Goal: Ask a question

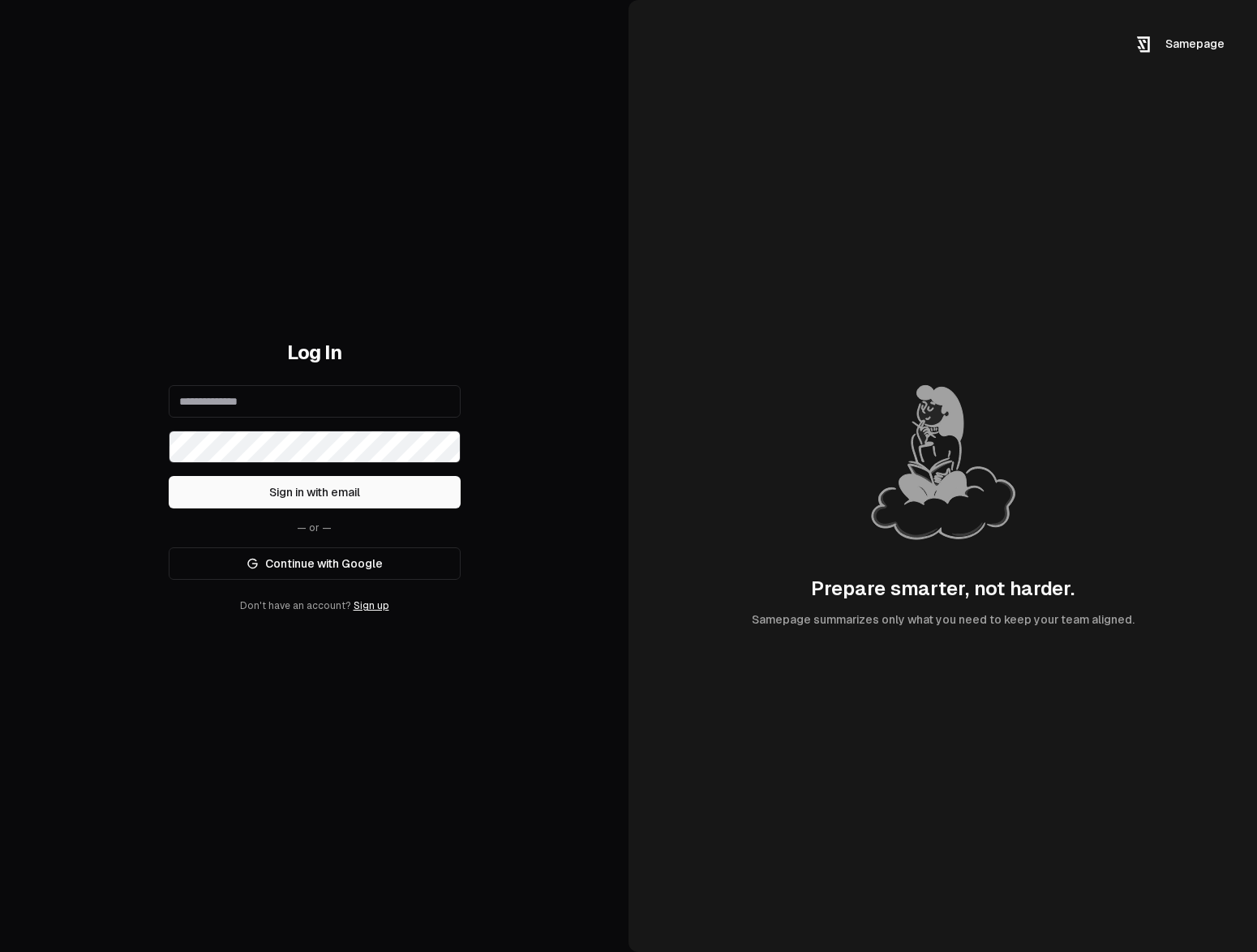
type input "**********"
click at [378, 489] on button "Sign in with email" at bounding box center [314, 491] width 292 height 32
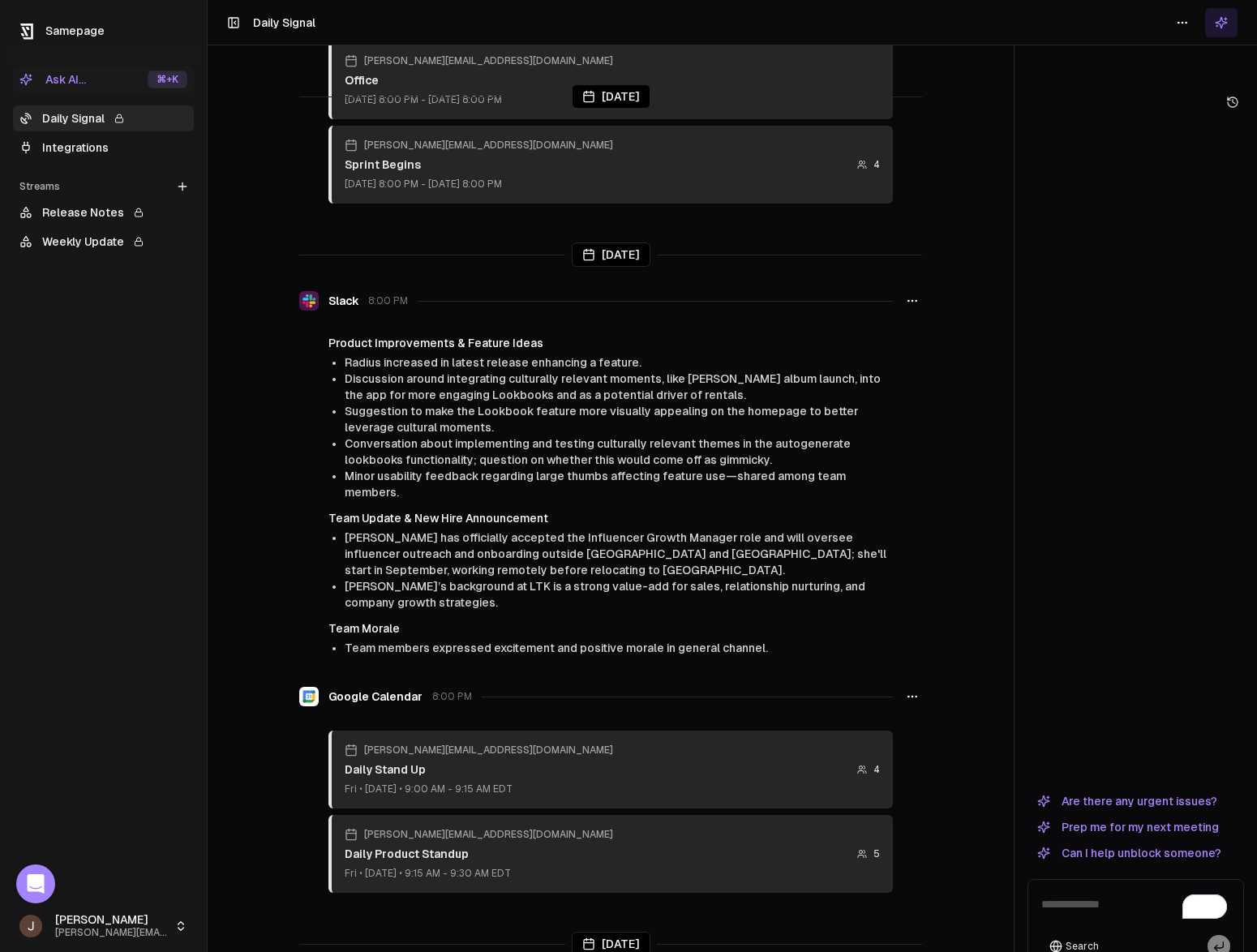
scroll to position [1539, 0]
drag, startPoint x: 298, startPoint y: 344, endPoint x: 488, endPoint y: 344, distance: 190.0
click at [488, 370] on span "Discussion around integrating culturally relevant moments, like [PERSON_NAME] a…" at bounding box center [612, 385] width 536 height 30
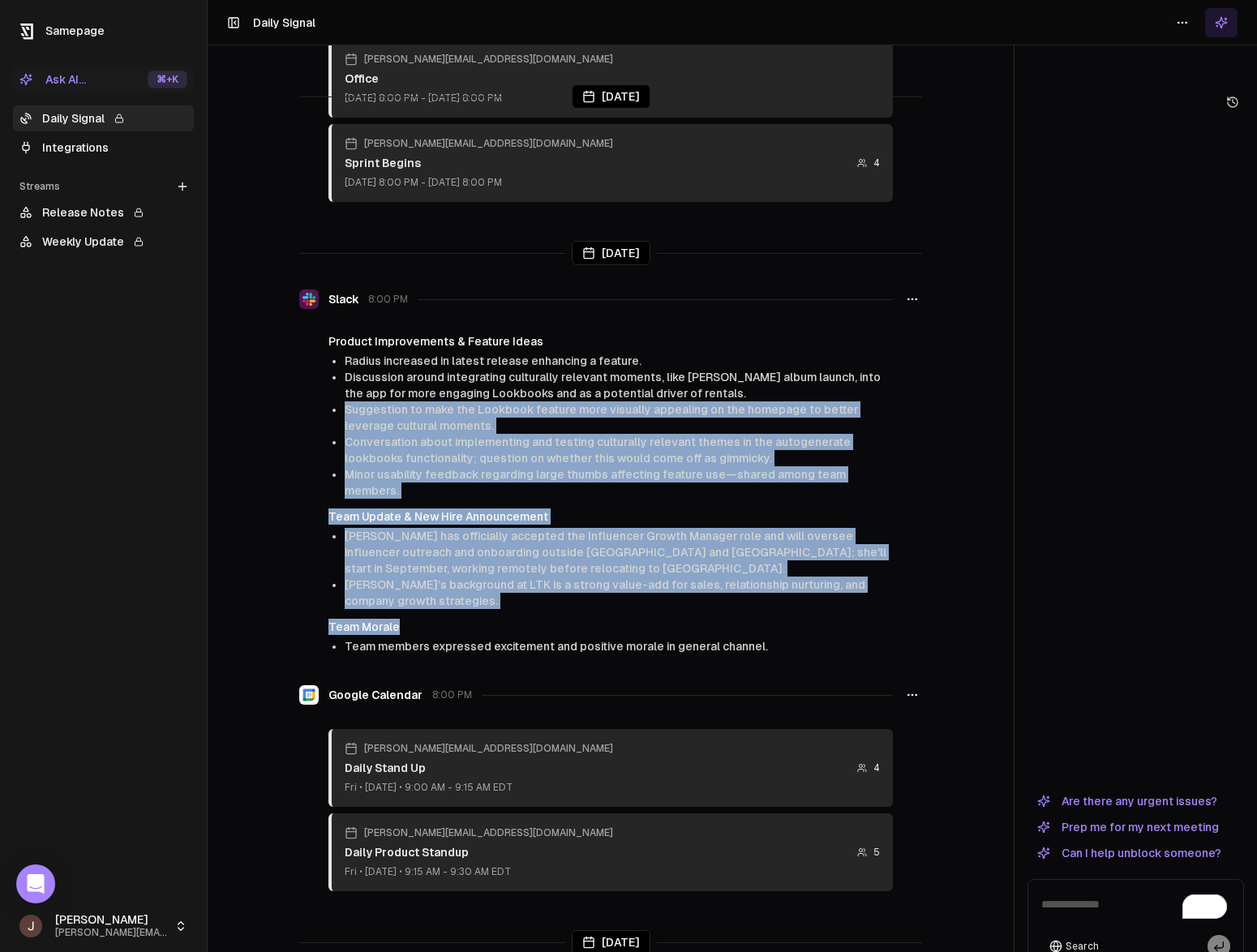
drag, startPoint x: 301, startPoint y: 376, endPoint x: 523, endPoint y: 575, distance: 298.1
click at [523, 575] on div "Product Improvements & Feature Ideas Radius increased in latest release enhanci…" at bounding box center [610, 493] width 623 height 321
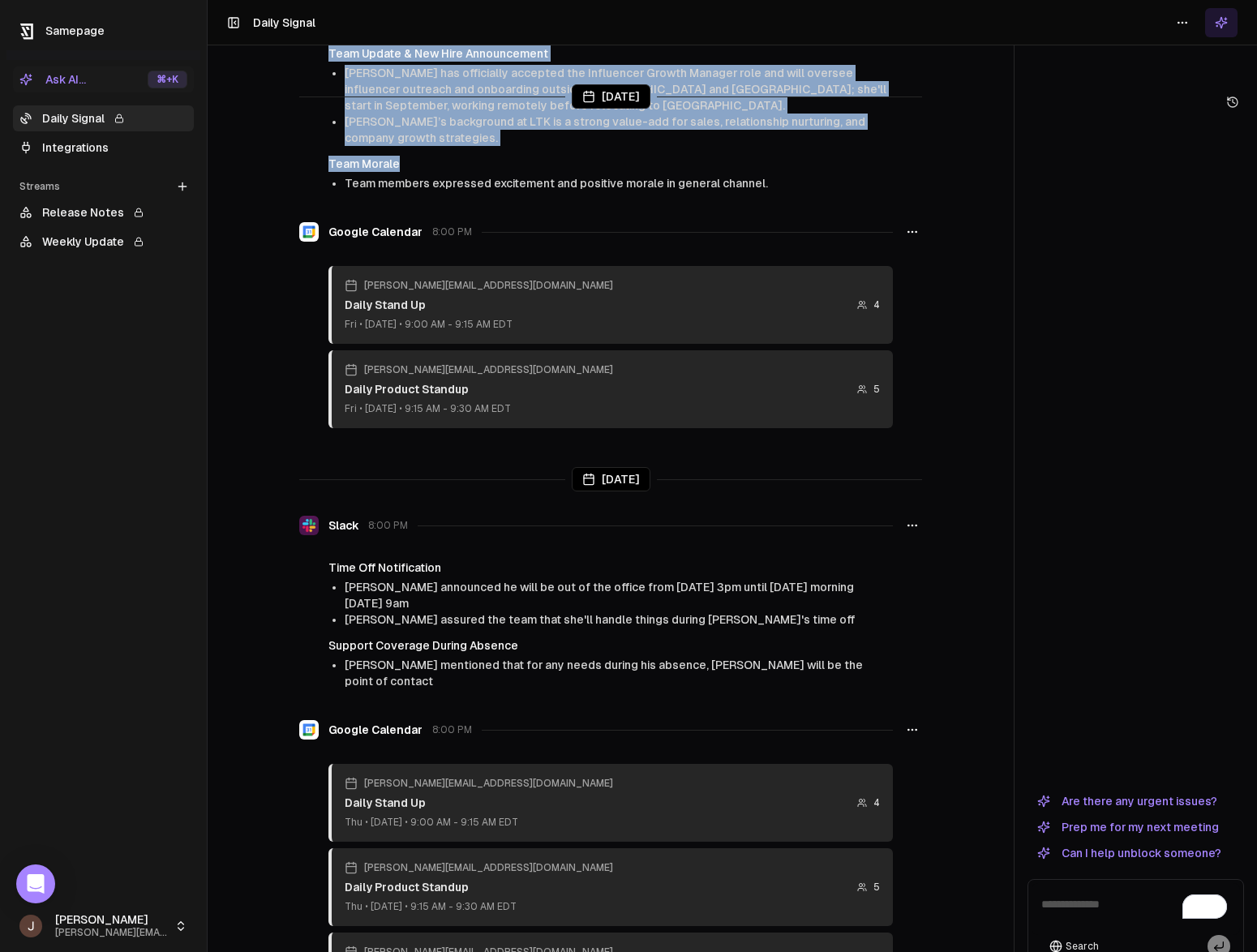
scroll to position [2097, 0]
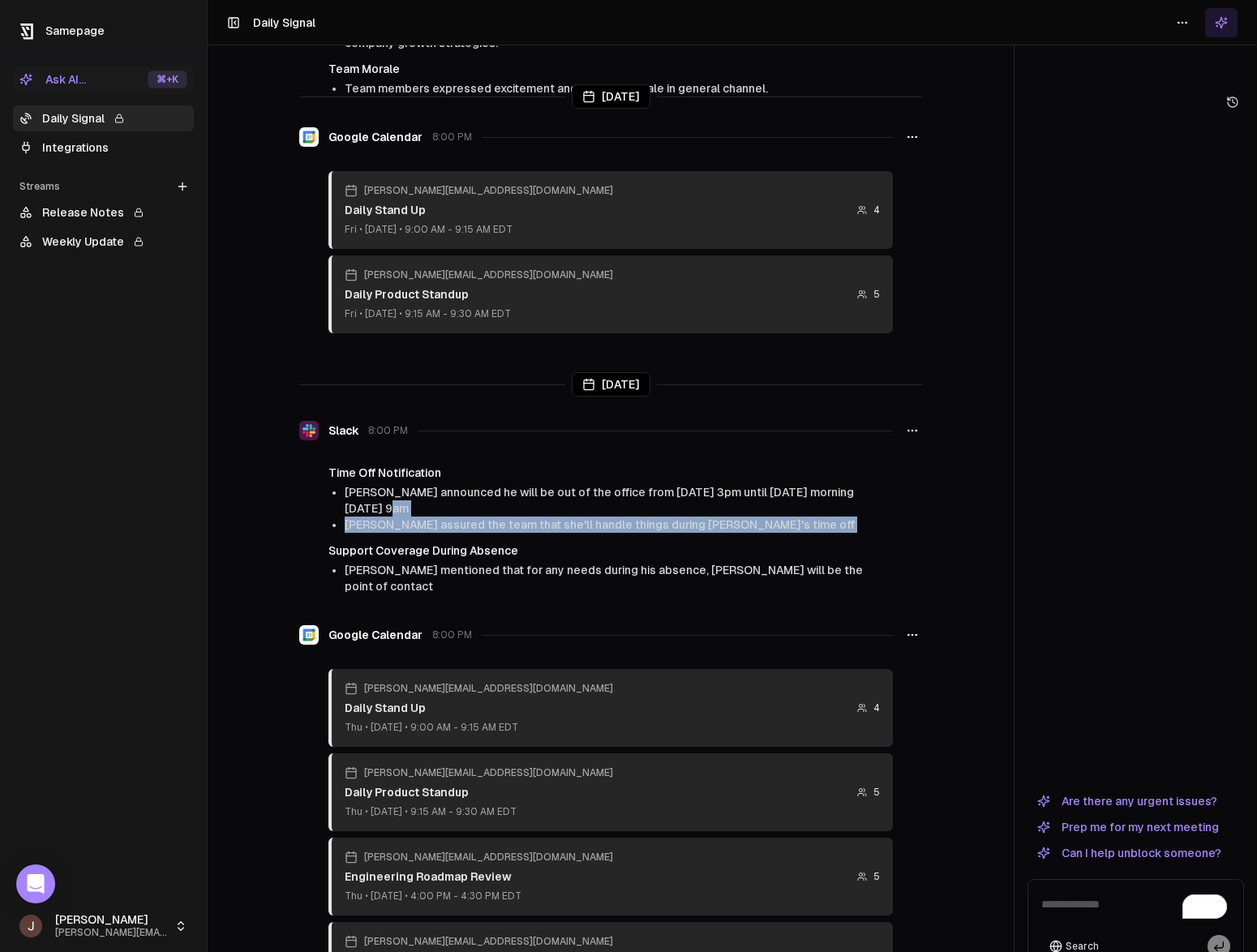
drag, startPoint x: 290, startPoint y: 457, endPoint x: 355, endPoint y: 492, distance: 73.8
click at [355, 492] on div "Time Off Notification Brandon announced he will be out of the office from Monda…" at bounding box center [610, 529] width 623 height 130
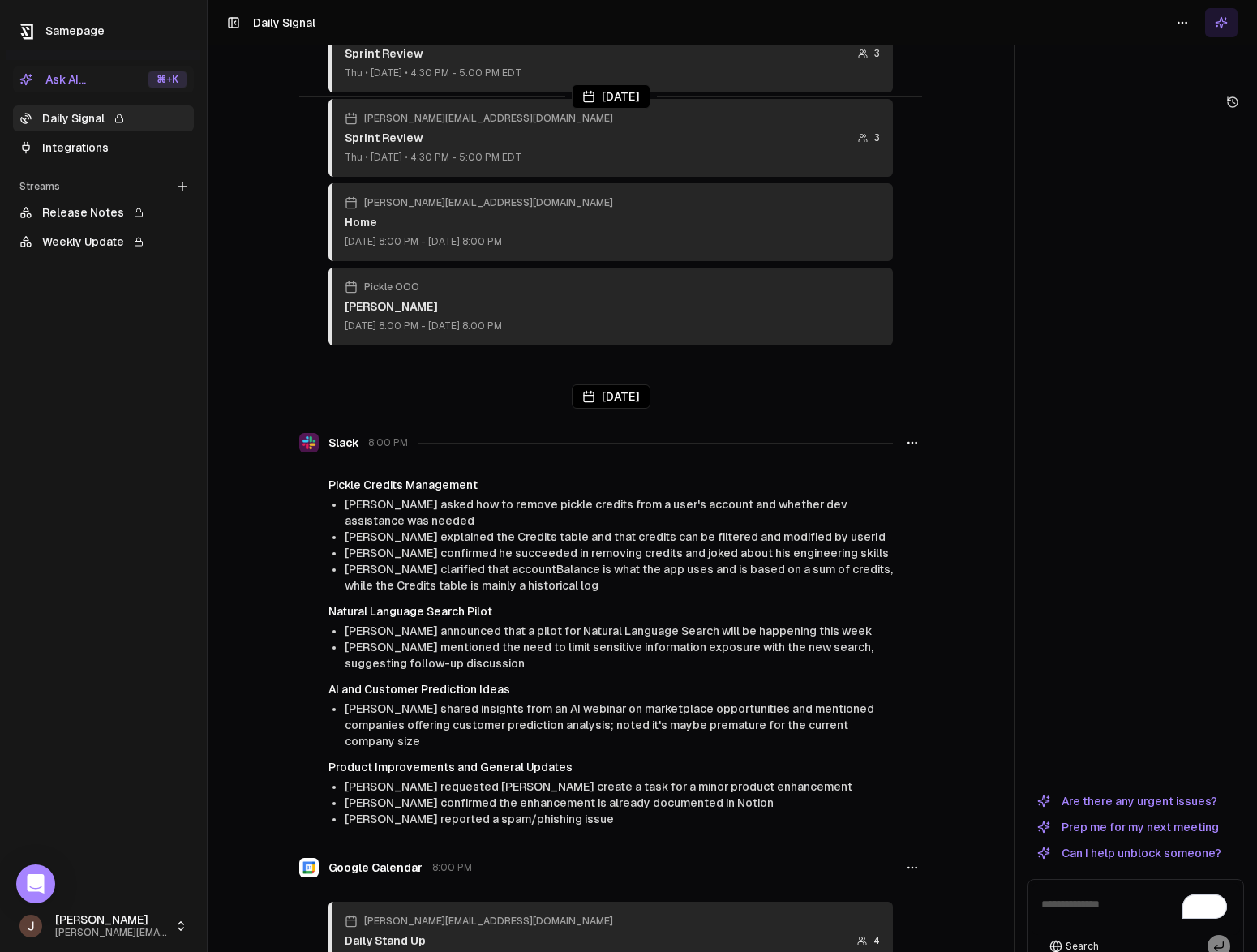
scroll to position [3009, 0]
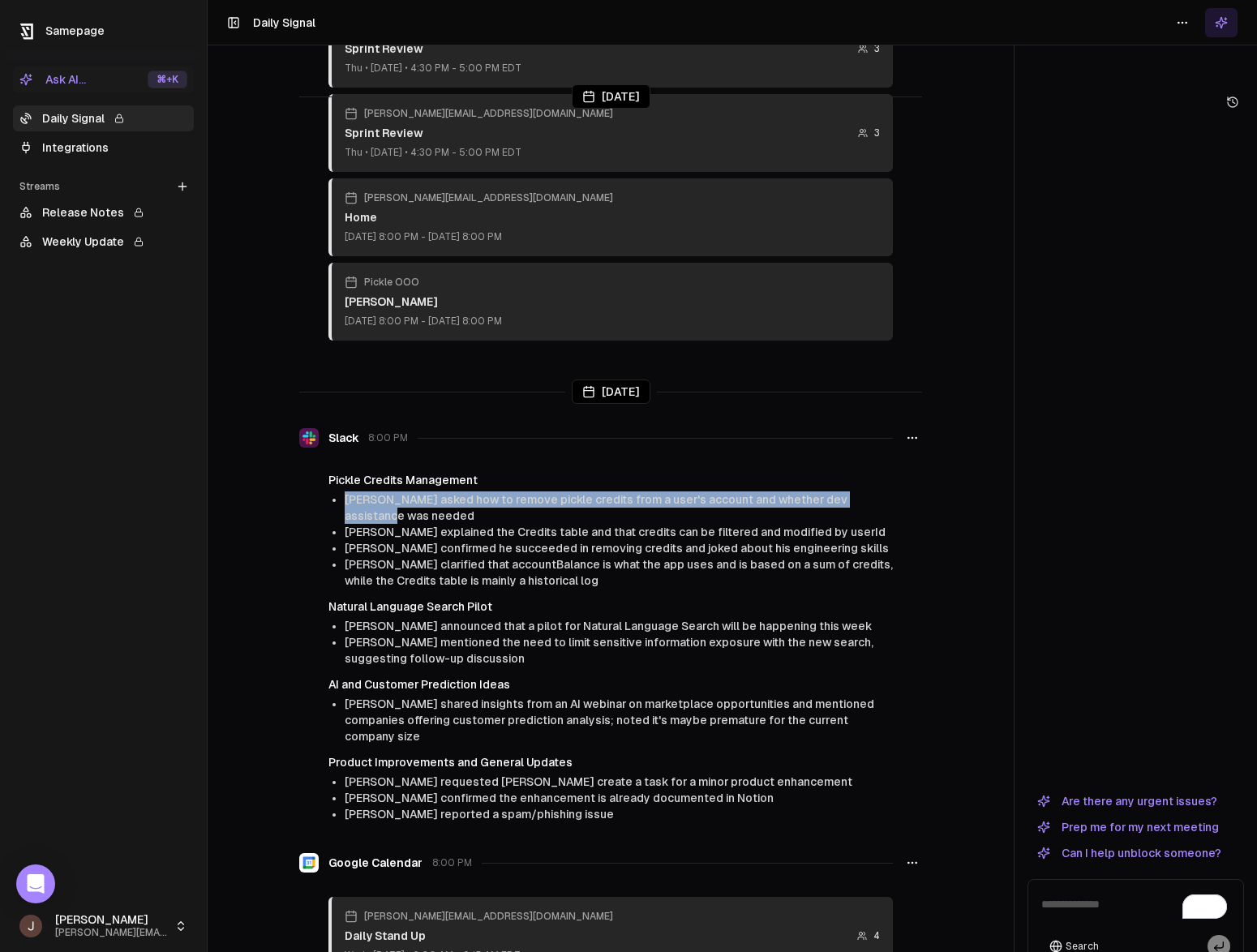
drag, startPoint x: 315, startPoint y: 435, endPoint x: 509, endPoint y: 426, distance: 194.2
click at [509, 426] on div "Today Todoist less than a minute ago Overdue [1hr] Put together a Star Lender r…" at bounding box center [610, 508] width 806 height 952
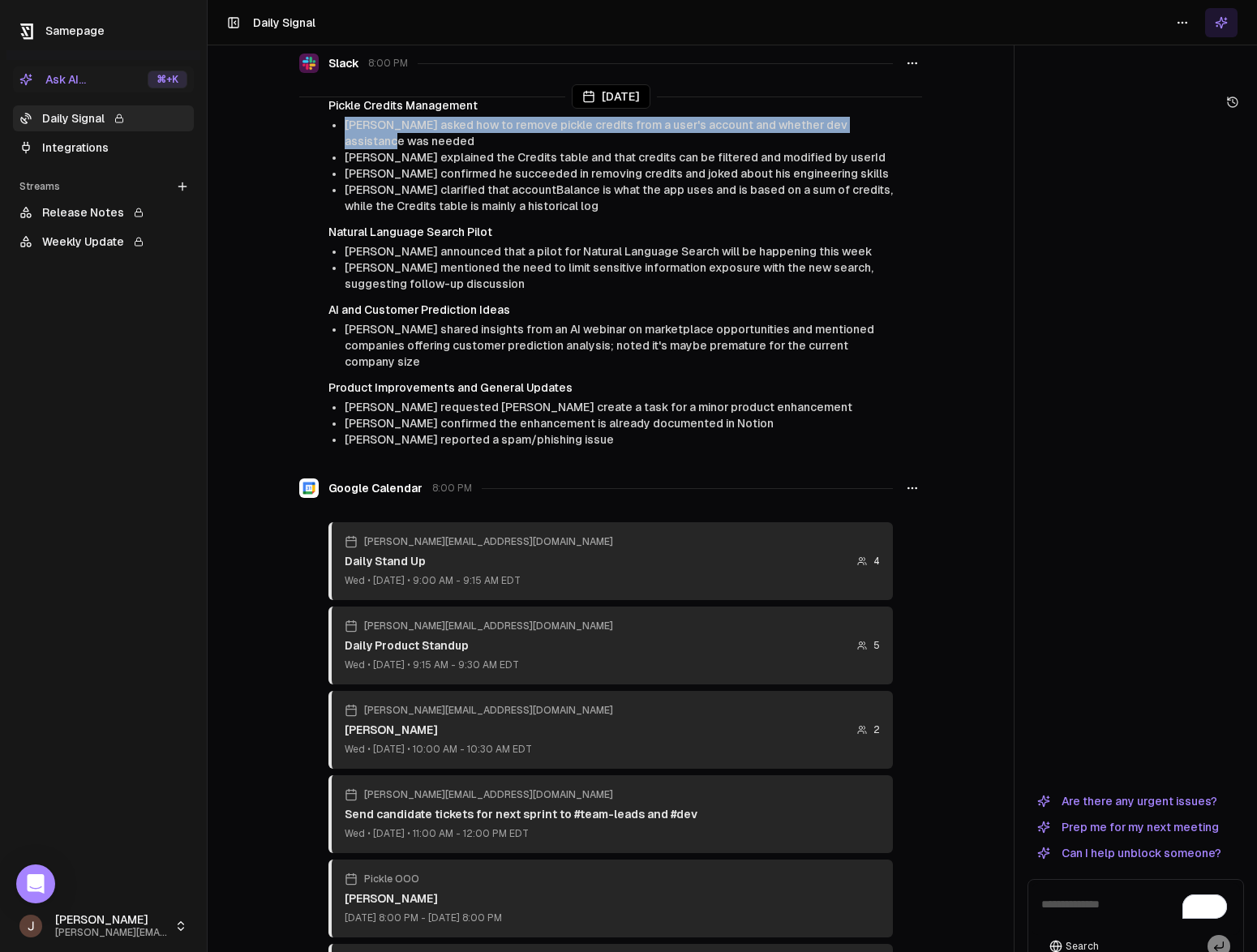
scroll to position [3352, 0]
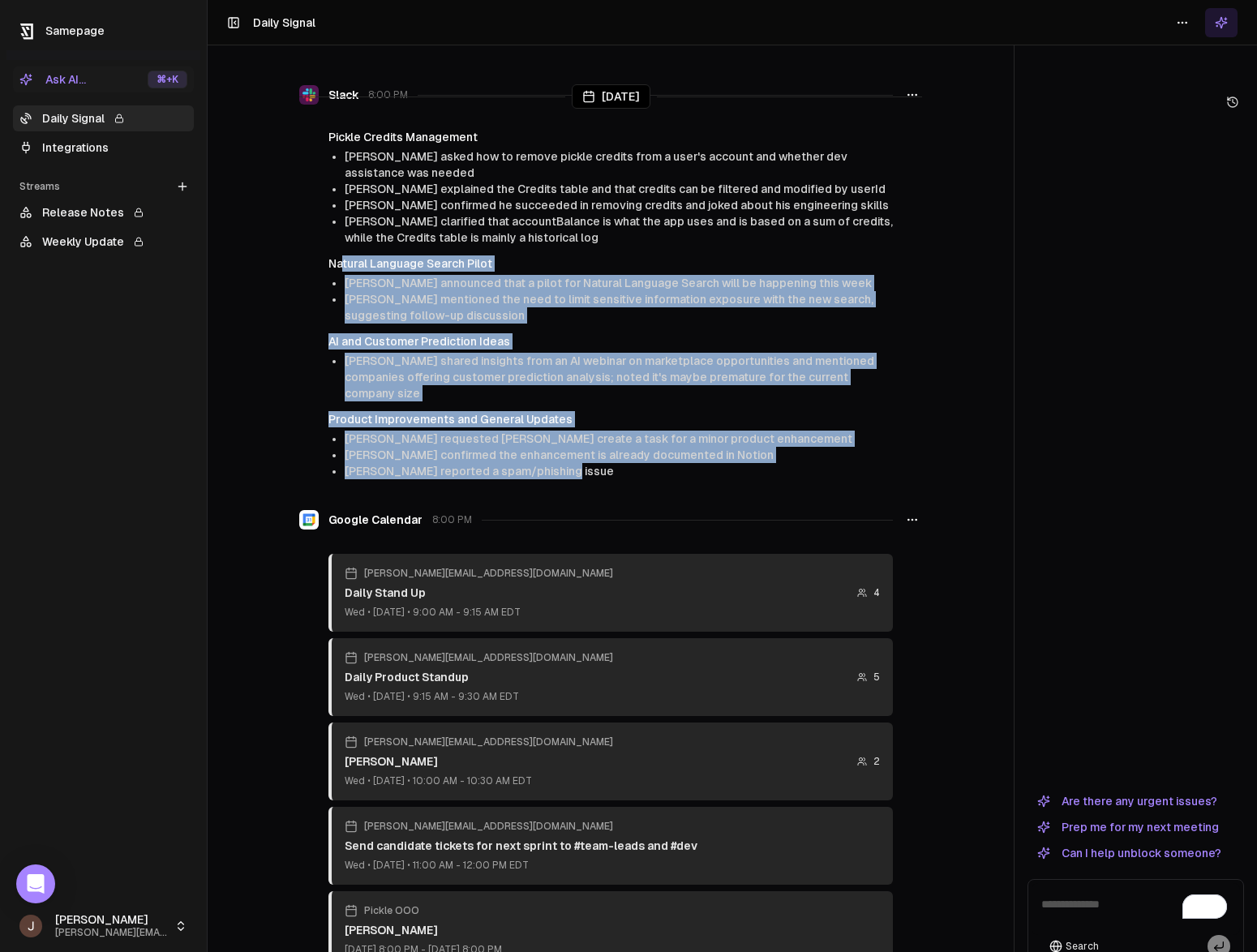
drag, startPoint x: 606, startPoint y: 396, endPoint x: 343, endPoint y: 200, distance: 328.0
click at [343, 200] on div "Pickle Credits Management Brandon asked how to remove pickle credits from a use…" at bounding box center [610, 303] width 623 height 351
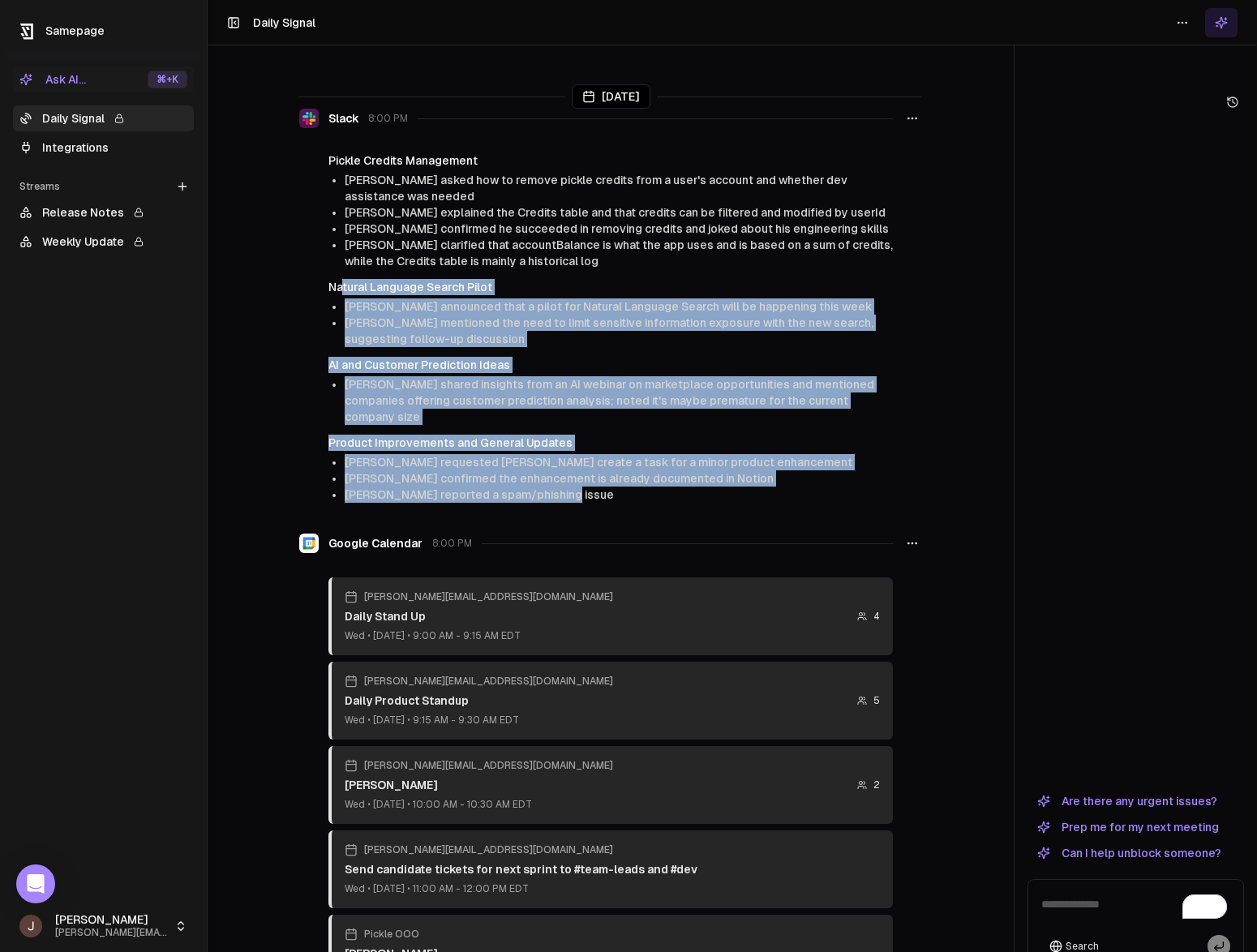
scroll to position [3321, 0]
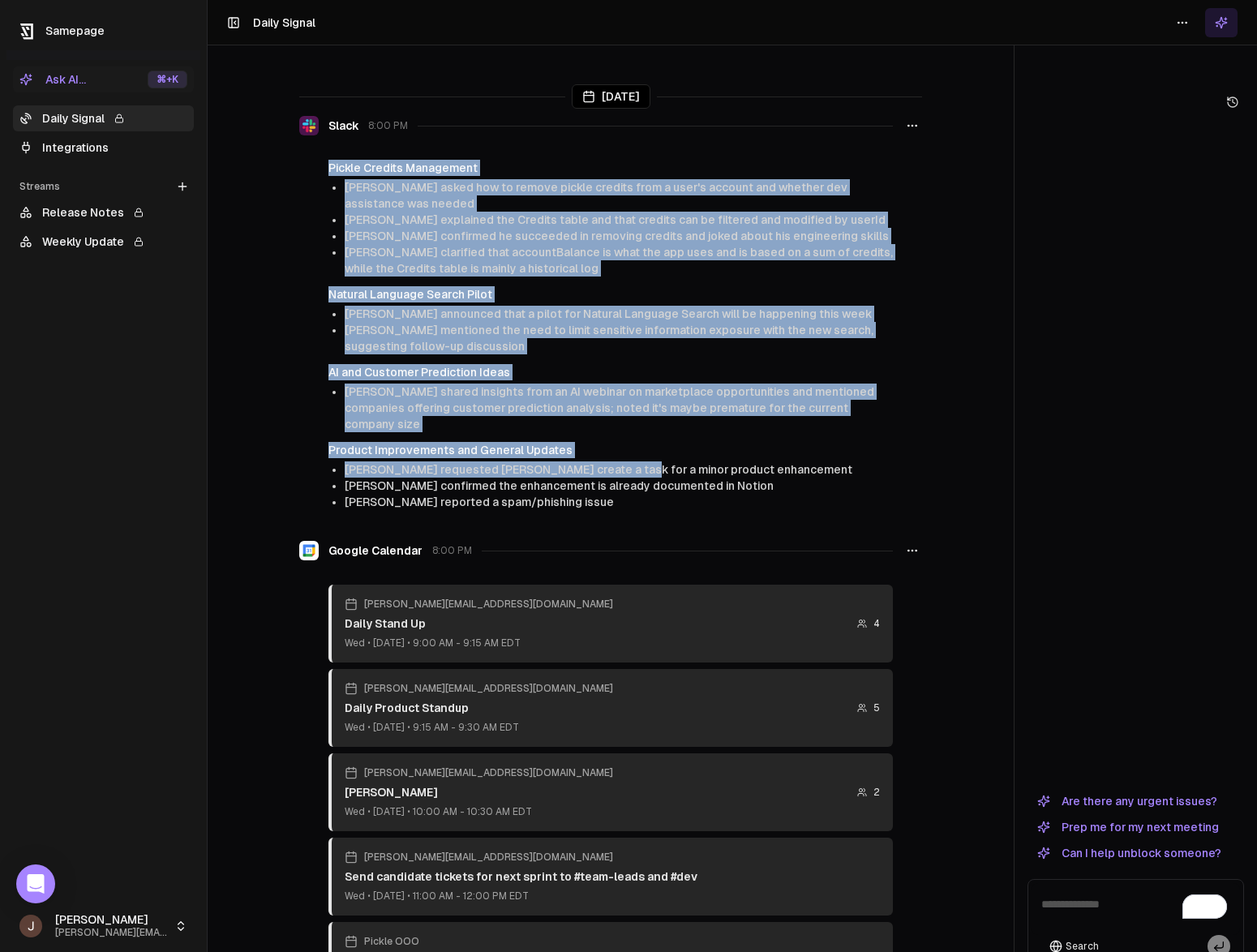
drag, startPoint x: 340, startPoint y: 111, endPoint x: 610, endPoint y: 381, distance: 381.8
click at [610, 381] on div "Today Todoist less than a minute ago Overdue [1hr] Put together a Star Lender r…" at bounding box center [610, 508] width 806 height 952
click at [610, 462] on li "[PERSON_NAME] requested [PERSON_NAME] create a task for a minor product enhance…" at bounding box center [618, 470] width 548 height 17
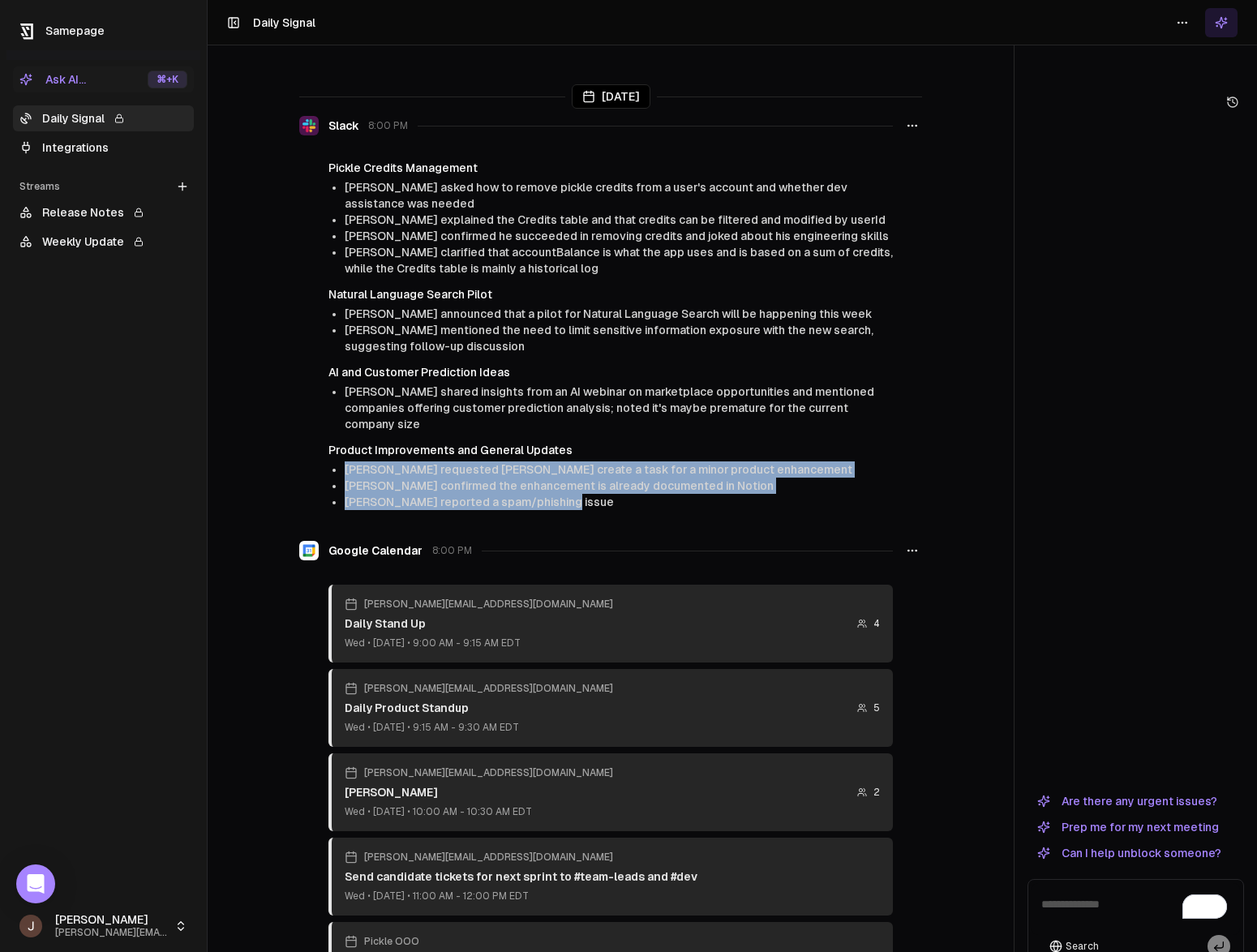
drag, startPoint x: 620, startPoint y: 377, endPoint x: 733, endPoint y: 434, distance: 126.6
click at [733, 434] on div "Slack 8:00 PM Pickle Credits Management Brandon asked how to remove pickle cred…" at bounding box center [610, 310] width 623 height 412
click at [783, 494] on li "[PERSON_NAME] reported a spam/phishing issue" at bounding box center [618, 502] width 548 height 17
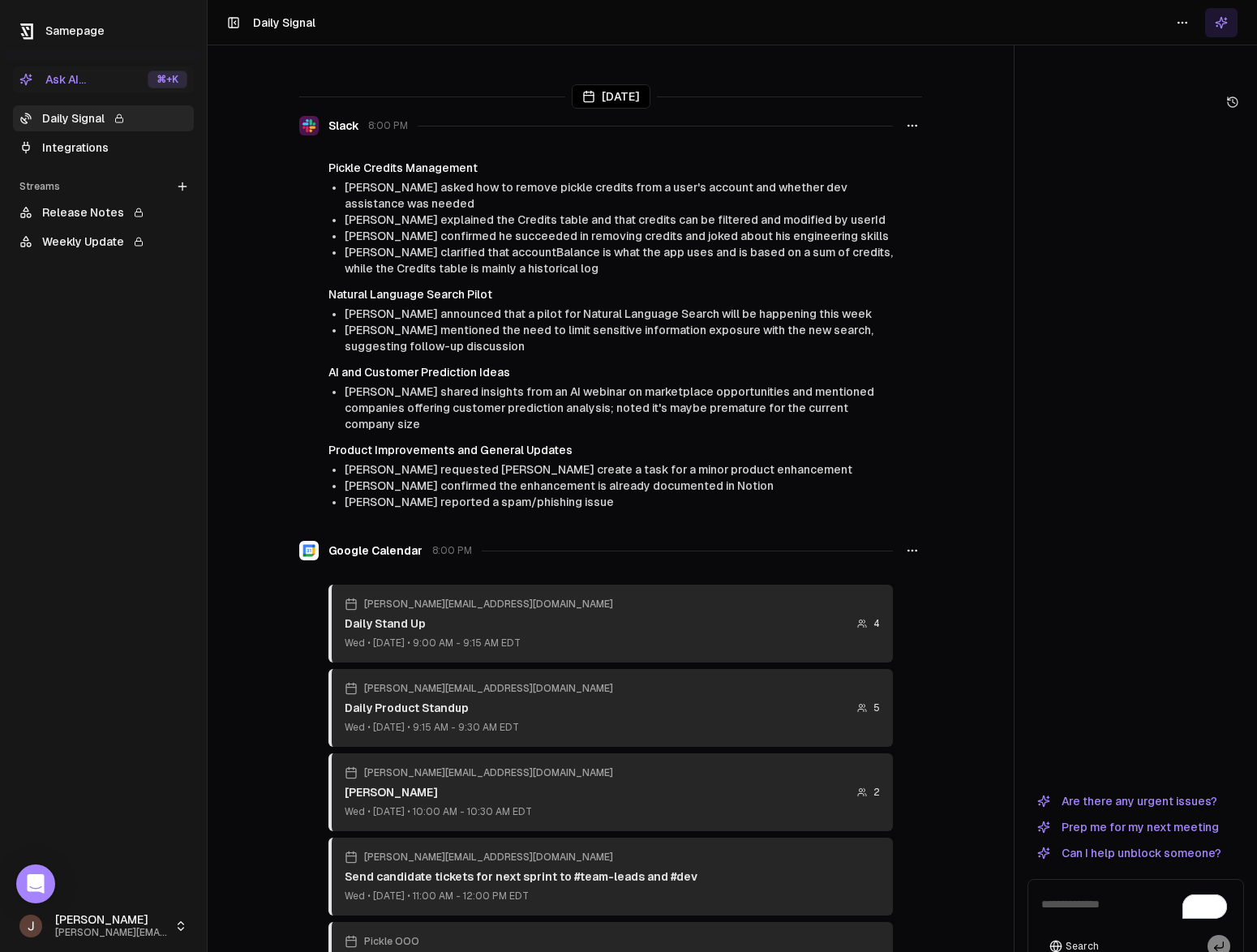
click at [812, 477] on li "[PERSON_NAME] confirmed the enhancement is already documented in Notion" at bounding box center [618, 486] width 548 height 17
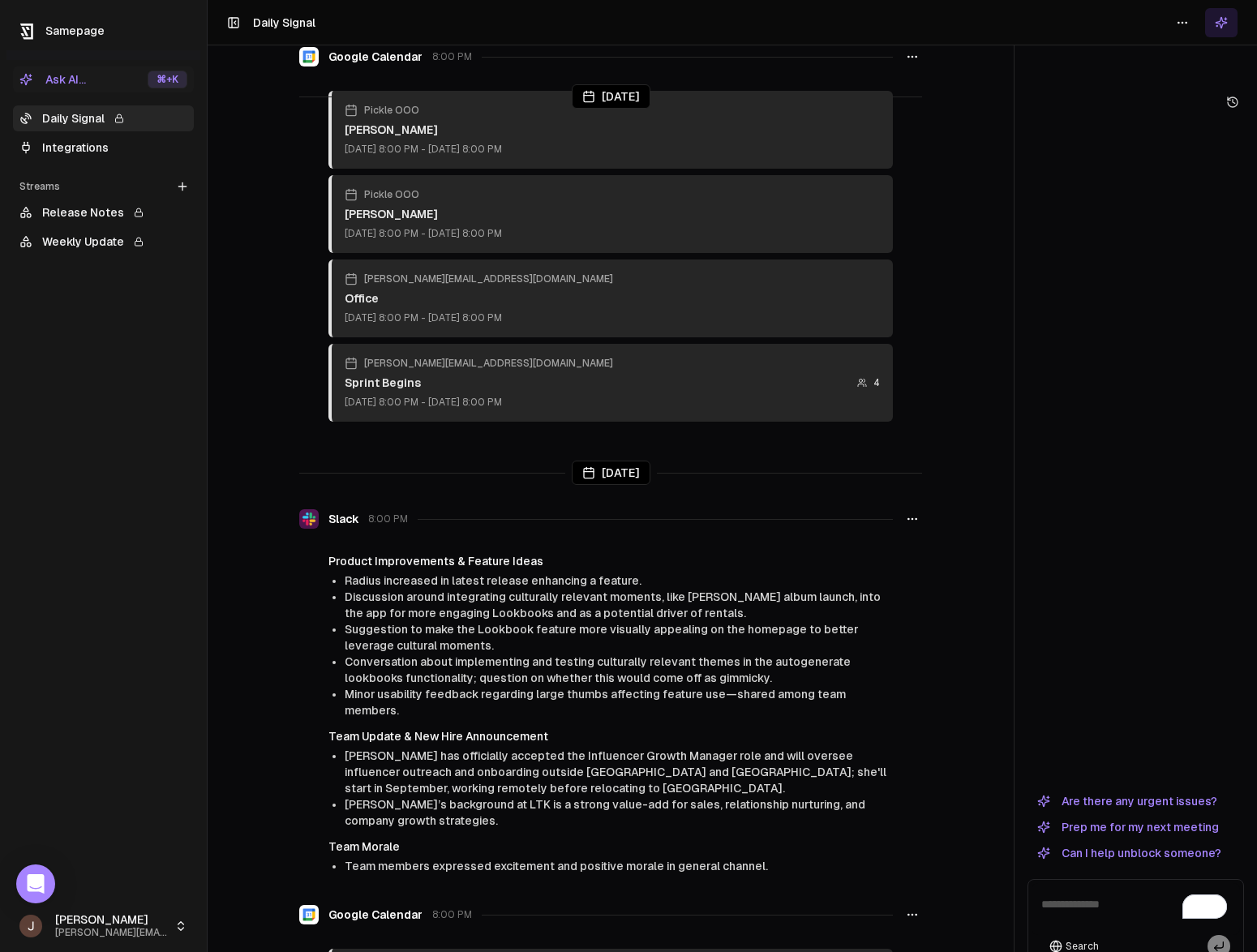
scroll to position [1319, 0]
click at [910, 513] on icon "button" at bounding box center [913, 520] width 13 height 13
click at [772, 573] on li "Radius increased in latest release enhancing a feature." at bounding box center [618, 581] width 548 height 17
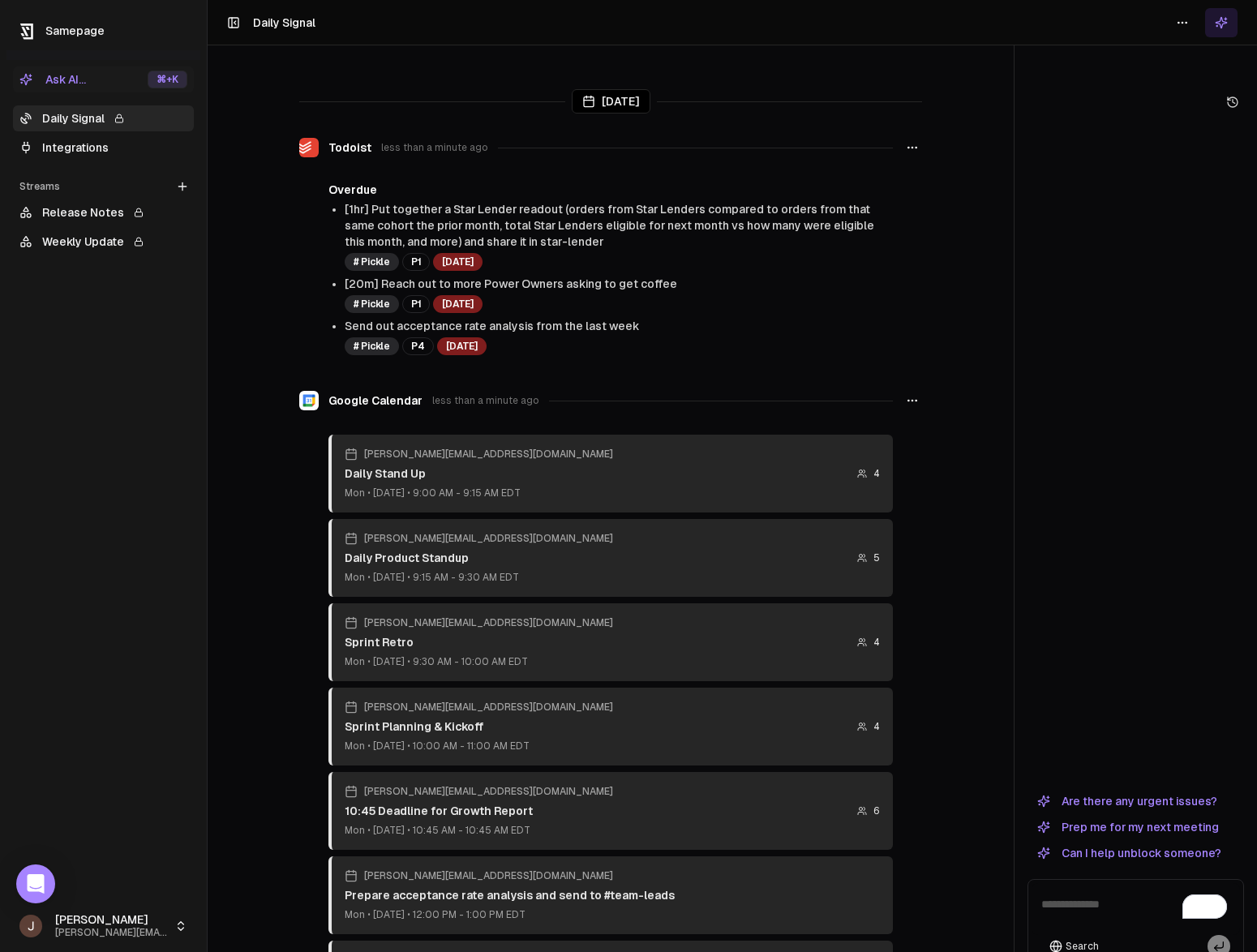
scroll to position [0, 0]
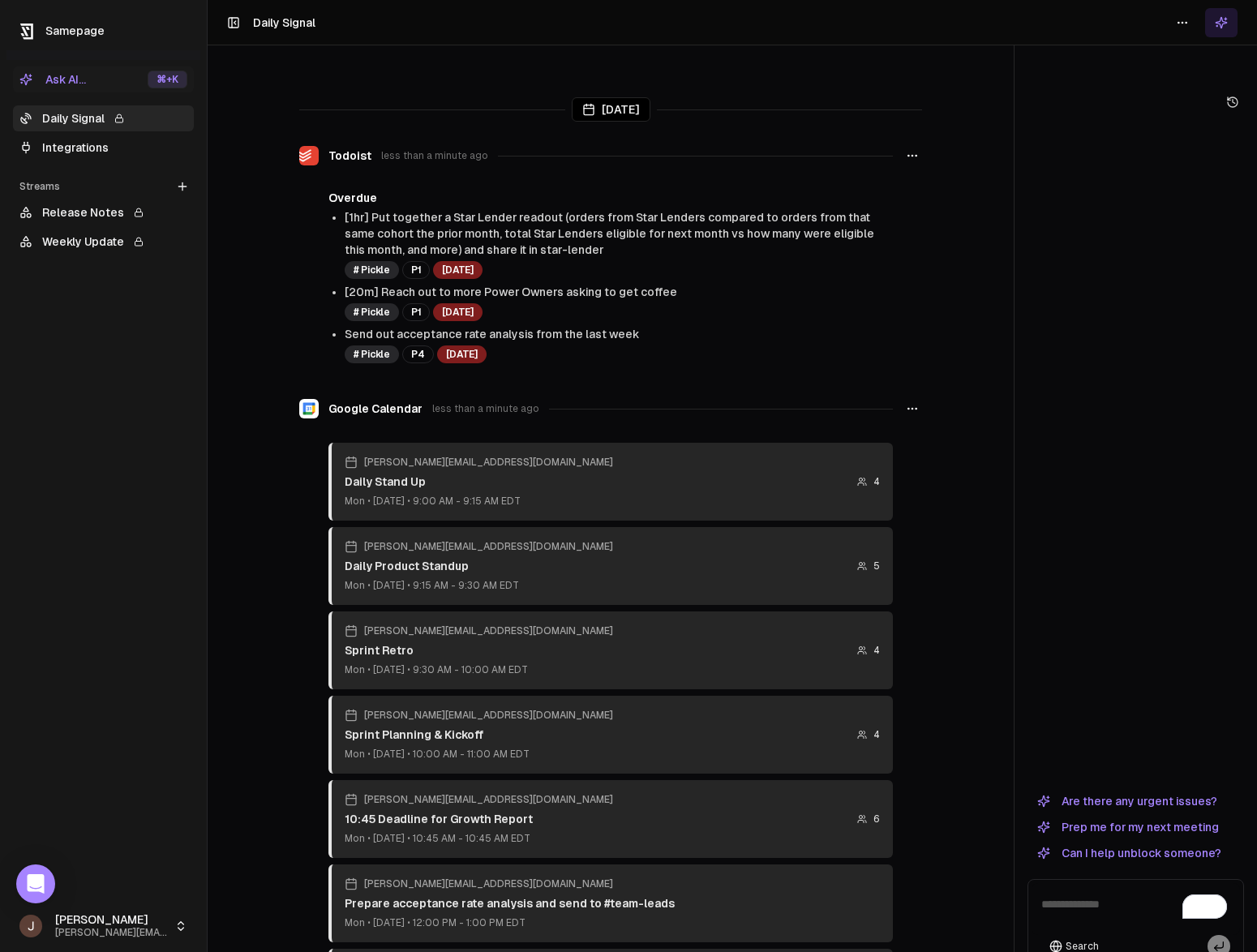
click at [78, 161] on div "Daily Signal Integrations" at bounding box center [103, 133] width 193 height 68
click at [94, 145] on link "Integrations" at bounding box center [103, 147] width 180 height 26
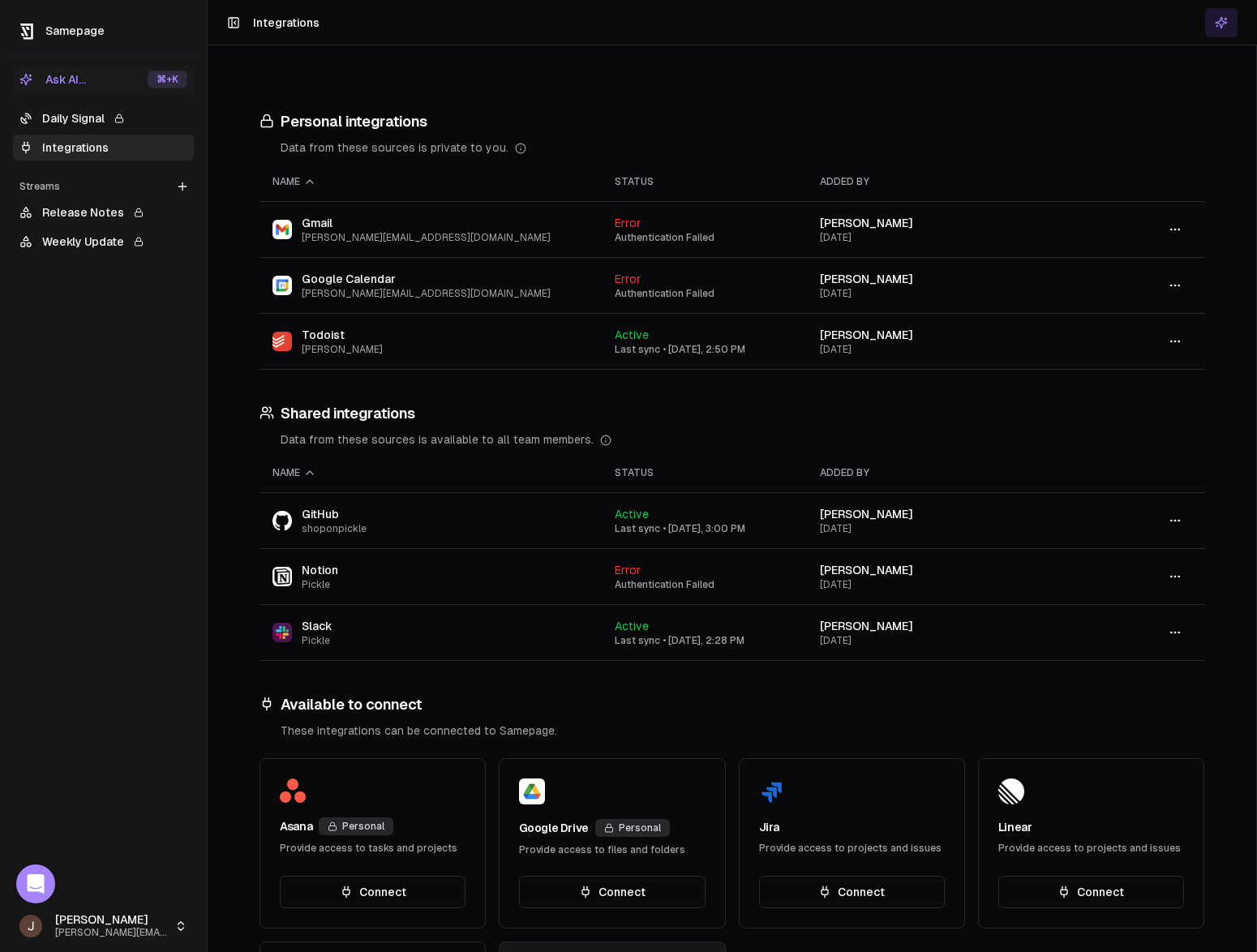
click at [89, 117] on link "Daily Signal" at bounding box center [103, 118] width 180 height 26
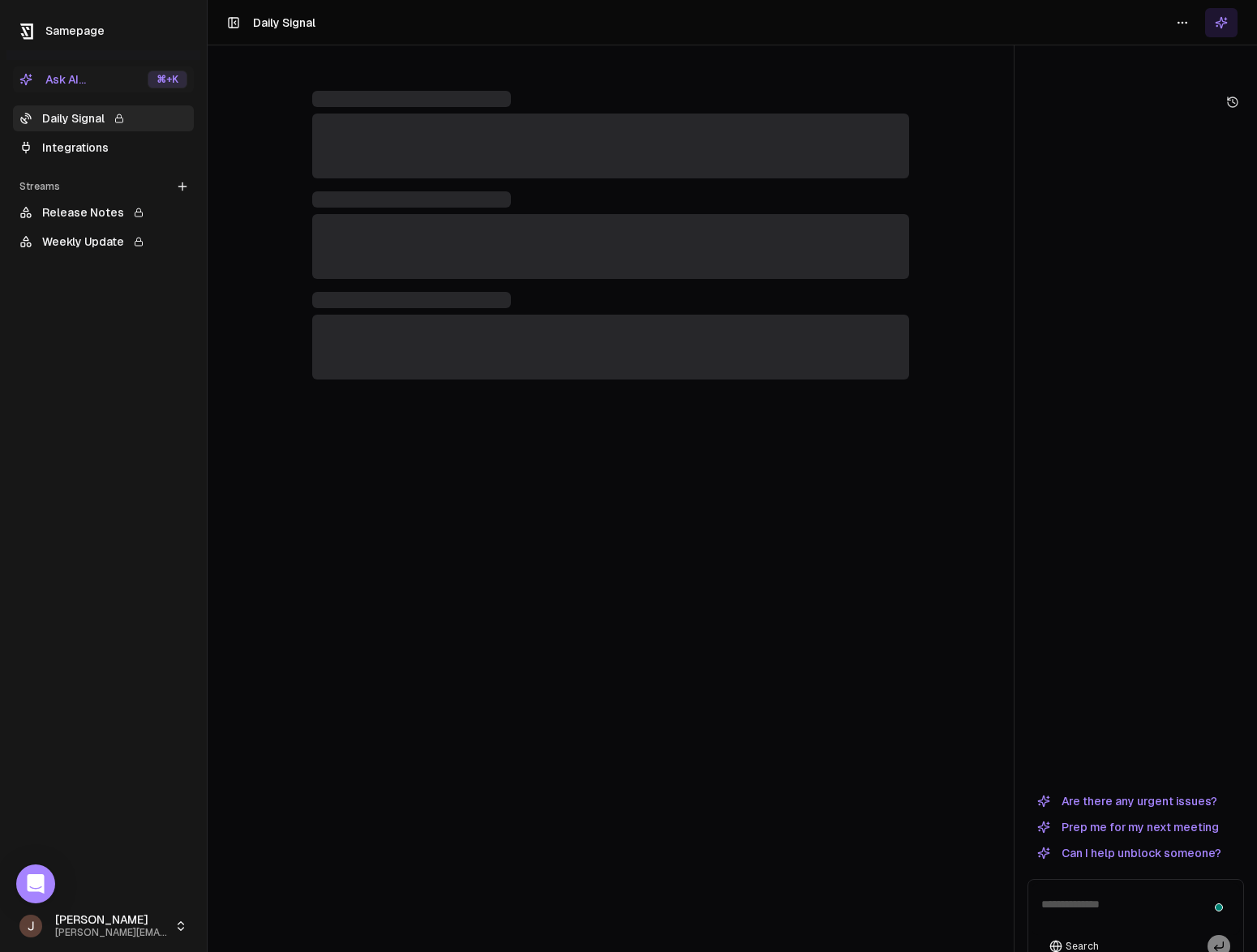
click at [102, 71] on button "Ask AI... ⌘ +K" at bounding box center [103, 80] width 180 height 26
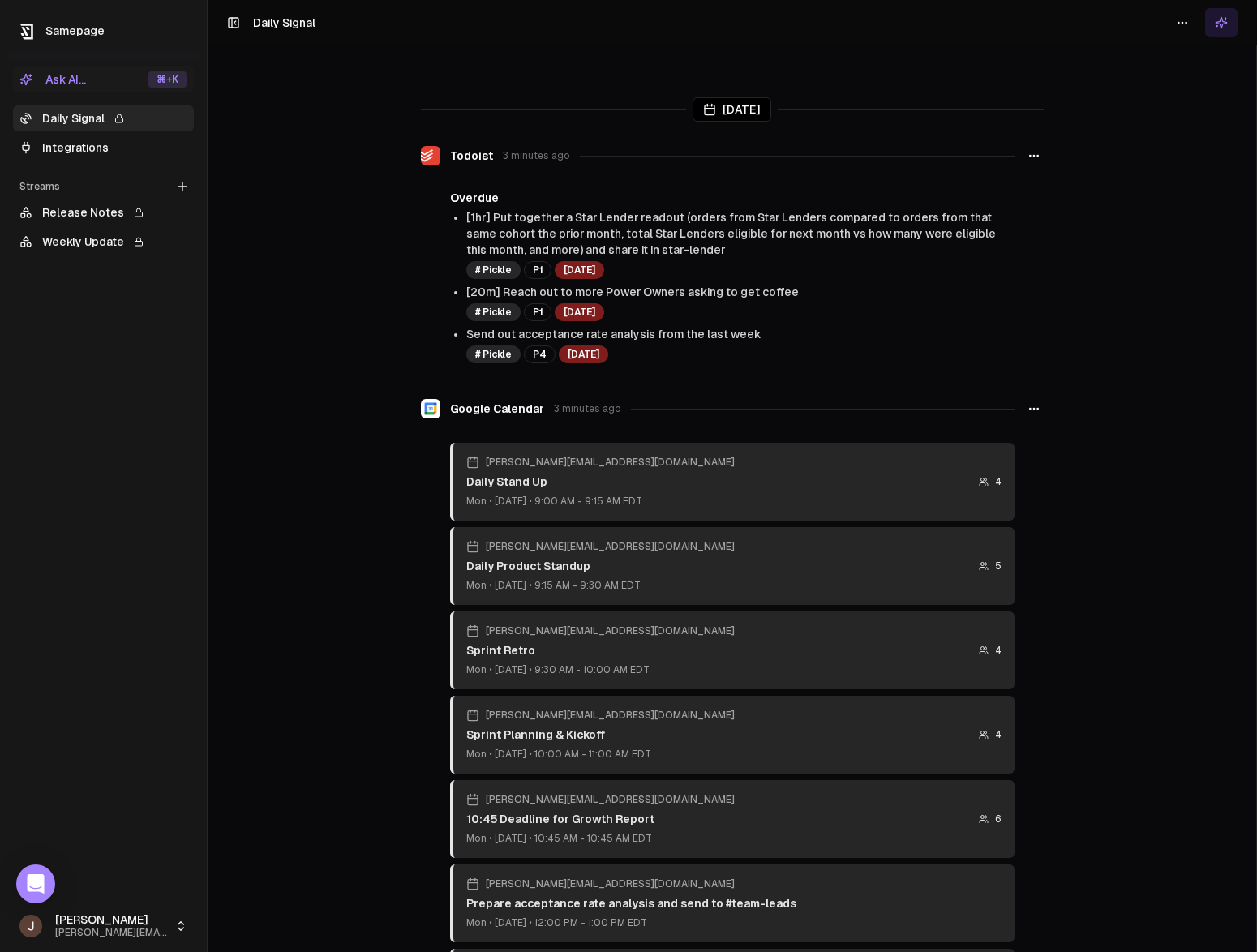
click at [102, 71] on button "Ask AI... ⌘ +K" at bounding box center [103, 80] width 180 height 26
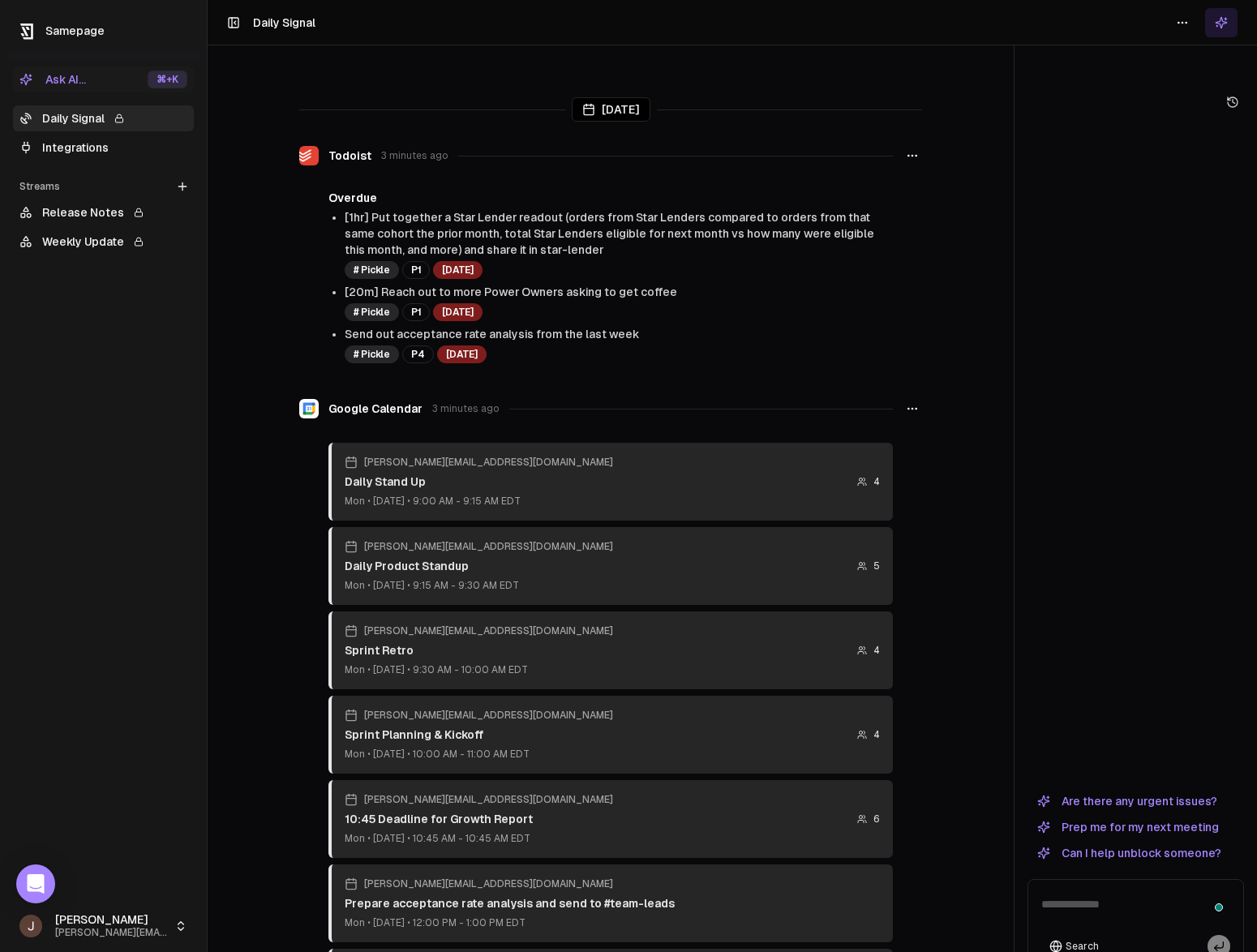
click at [1125, 883] on textarea "To enrich screen reader interactions, please activate Accessibility in Grammarl…" at bounding box center [1135, 909] width 208 height 52
type textarea "********"
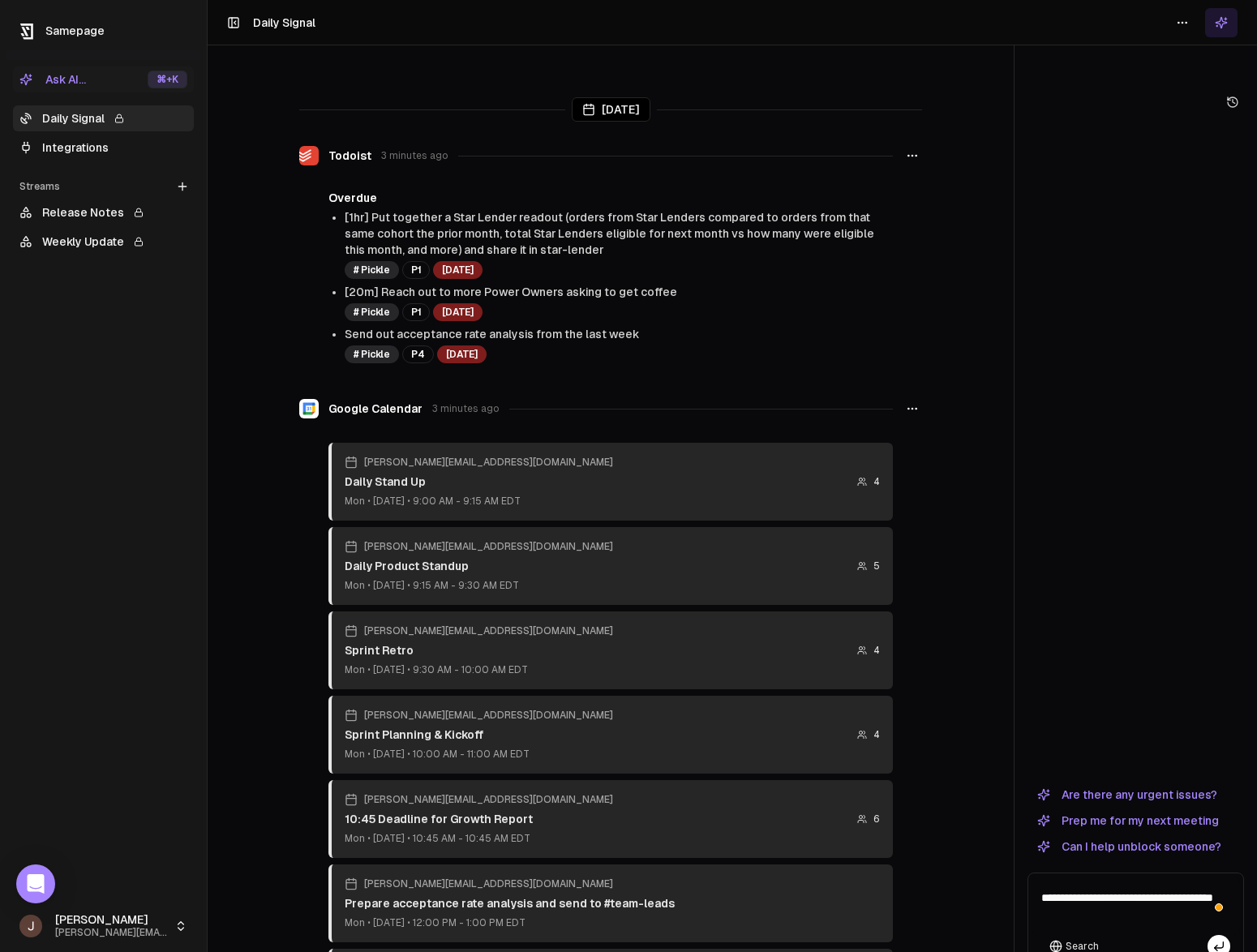
click at [1127, 877] on textarea "**********" at bounding box center [1135, 905] width 208 height 58
type textarea "**********"
click at [1084, 934] on button "Search" at bounding box center [1074, 946] width 66 height 23
click at [1097, 934] on button "Search" at bounding box center [1074, 946] width 66 height 23
click at [1121, 876] on textarea "**********" at bounding box center [1135, 905] width 208 height 58
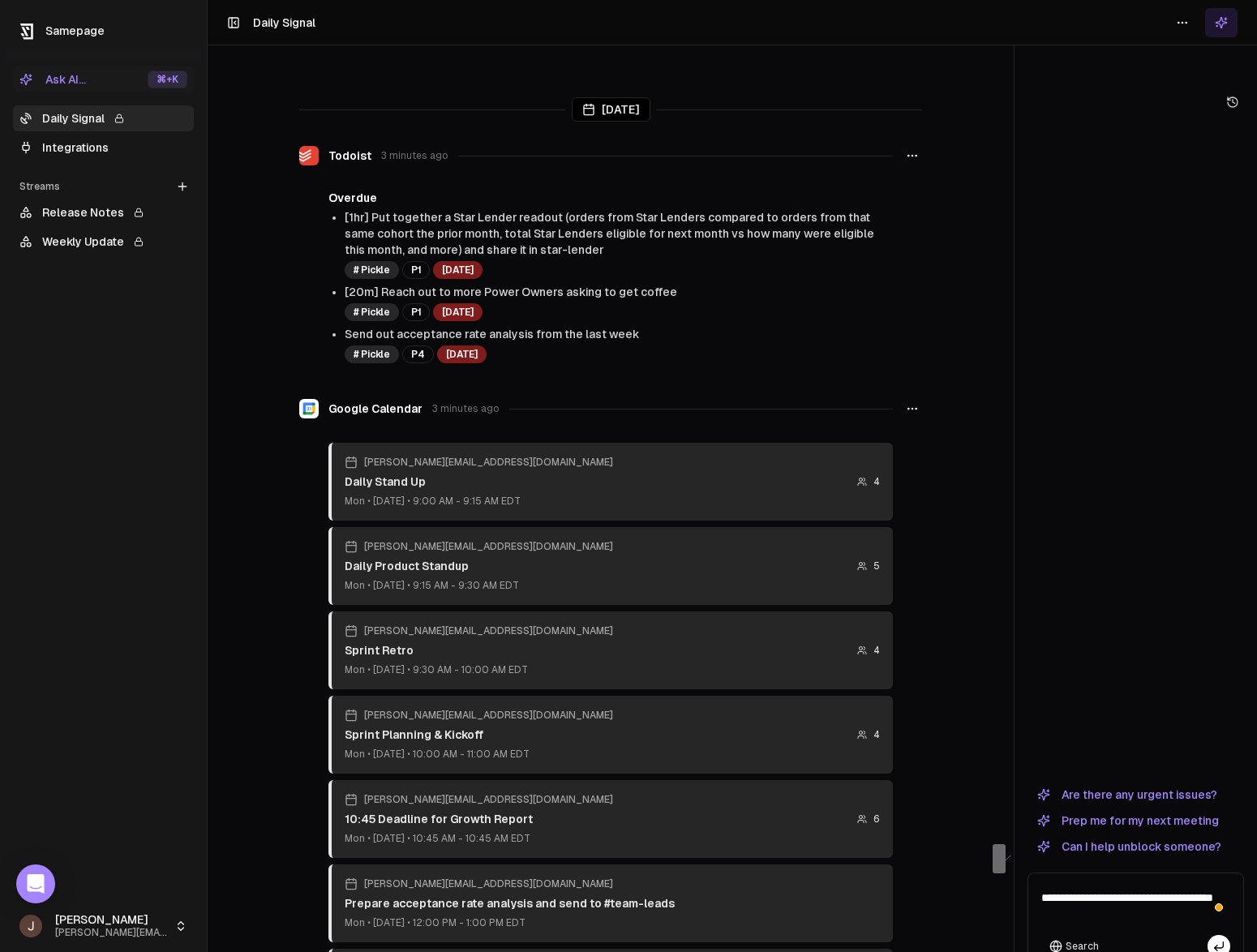
drag, startPoint x: 1185, startPoint y: 886, endPoint x: 1093, endPoint y: 812, distance: 118.1
click at [1093, 812] on div "**********" at bounding box center [1136, 531] width 217 height 881
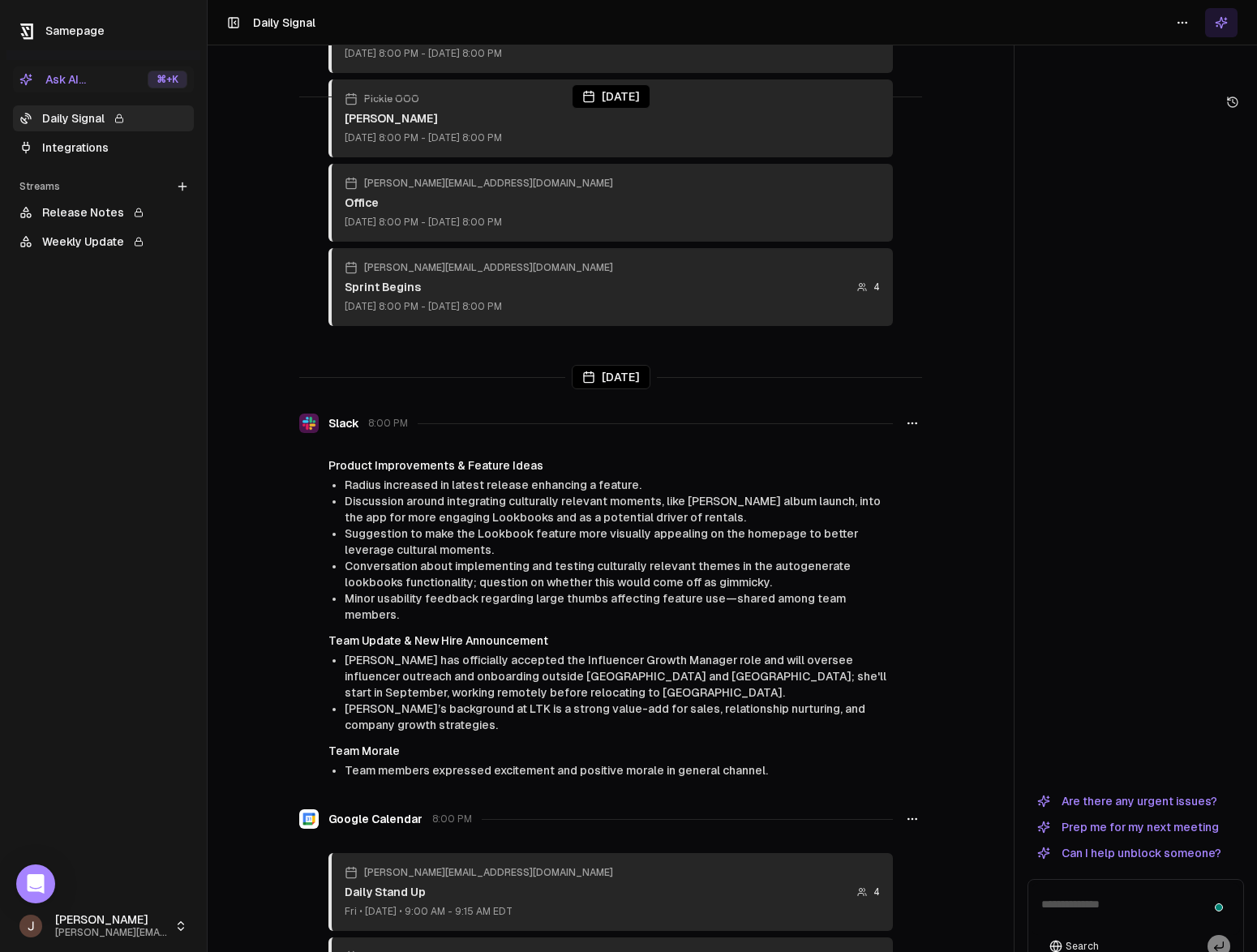
scroll to position [1557, 0]
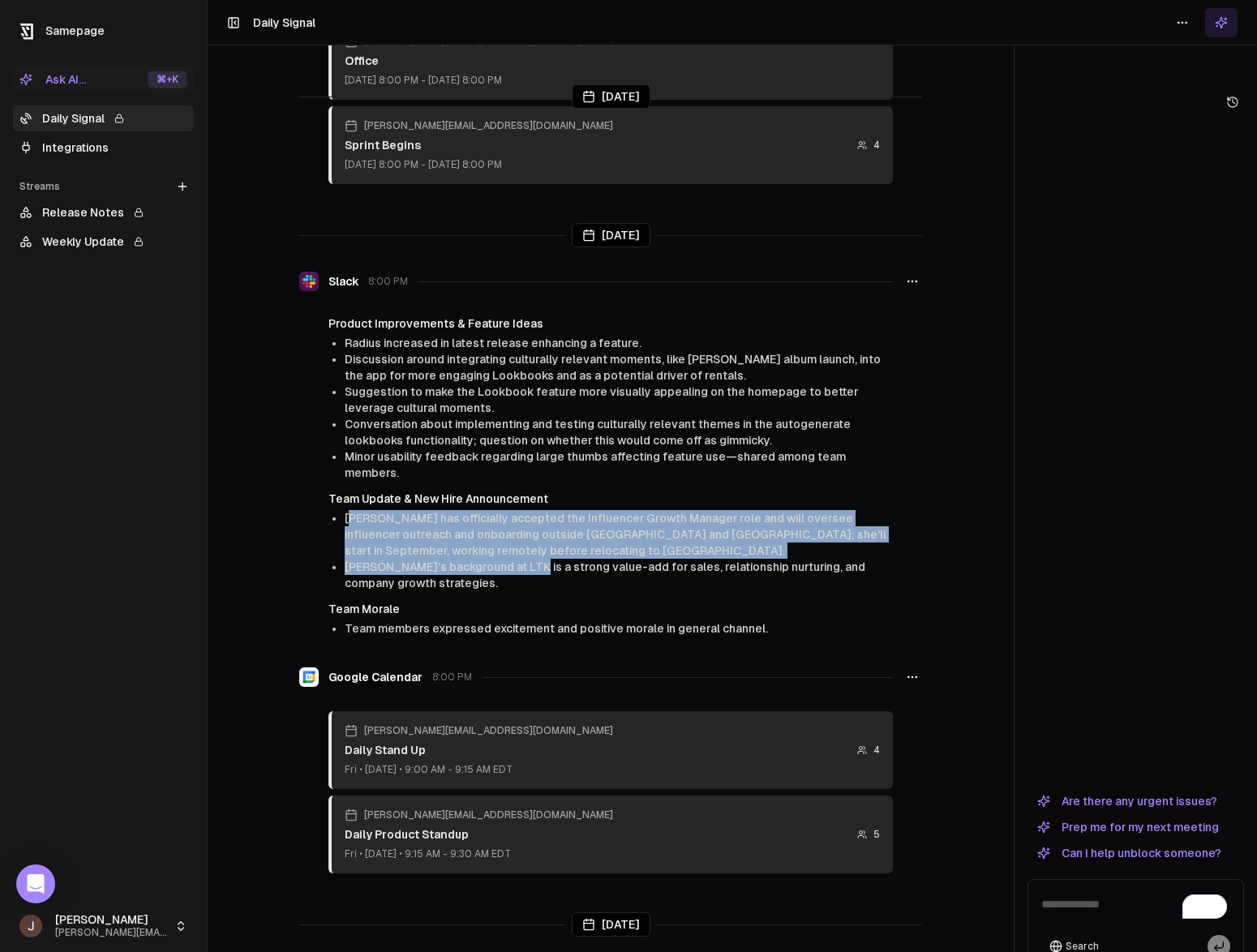
drag, startPoint x: 353, startPoint y: 468, endPoint x: 521, endPoint y: 525, distance: 177.4
click at [521, 525] on ul "Molly Ford has officially accepted the Influencer Growth Manager role and will …" at bounding box center [618, 550] width 548 height 81
click at [521, 559] on li "[PERSON_NAME]’s background at LTK is a strong value-add for sales, relationship…" at bounding box center [618, 575] width 548 height 32
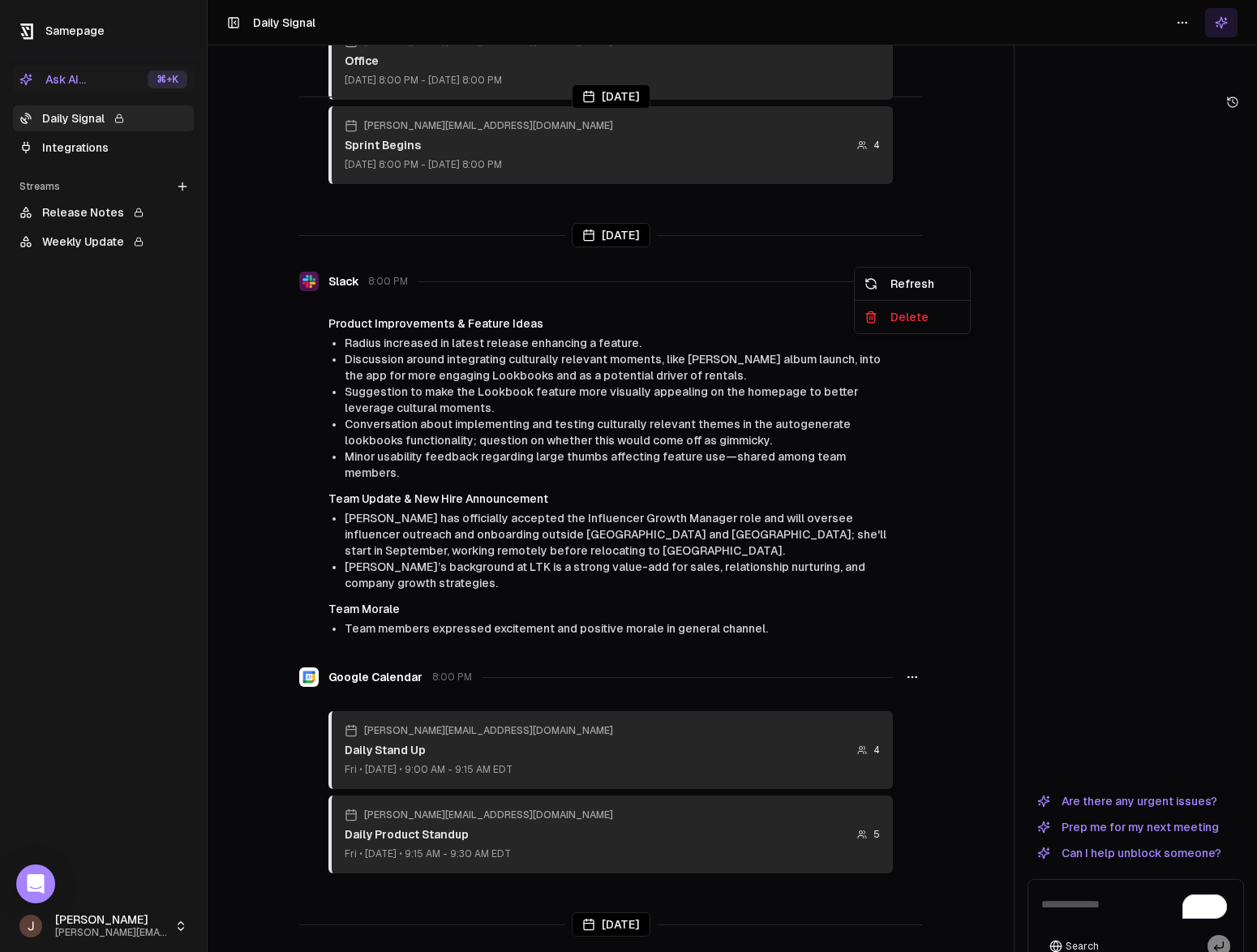
click at [909, 275] on icon "button" at bounding box center [913, 281] width 13 height 13
click at [914, 287] on div "Refresh" at bounding box center [912, 284] width 108 height 26
click at [914, 266] on button "button" at bounding box center [912, 281] width 19 height 30
click at [912, 281] on div "Refresh" at bounding box center [912, 284] width 108 height 26
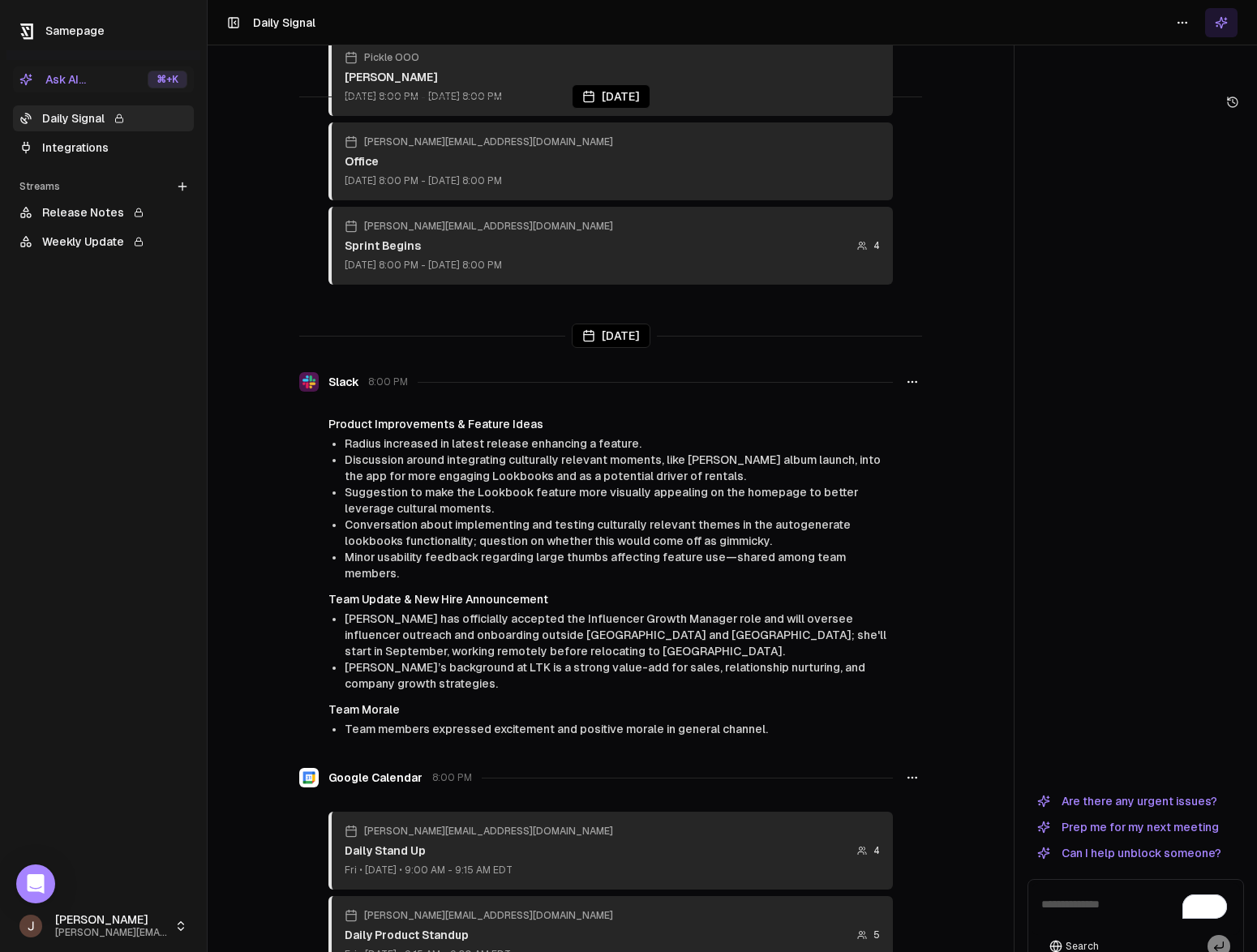
scroll to position [1658, 0]
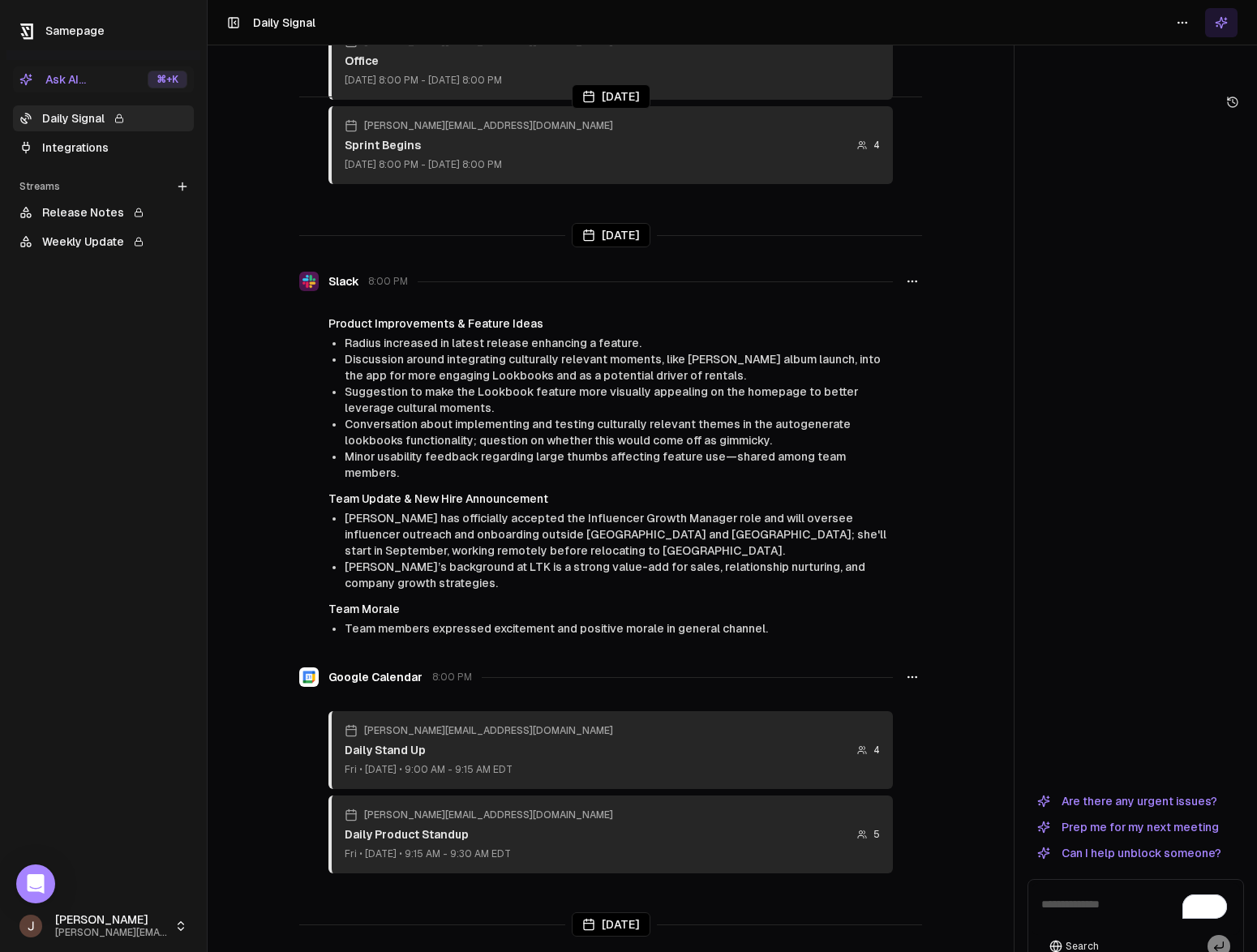
click at [76, 147] on link "Integrations" at bounding box center [103, 147] width 180 height 26
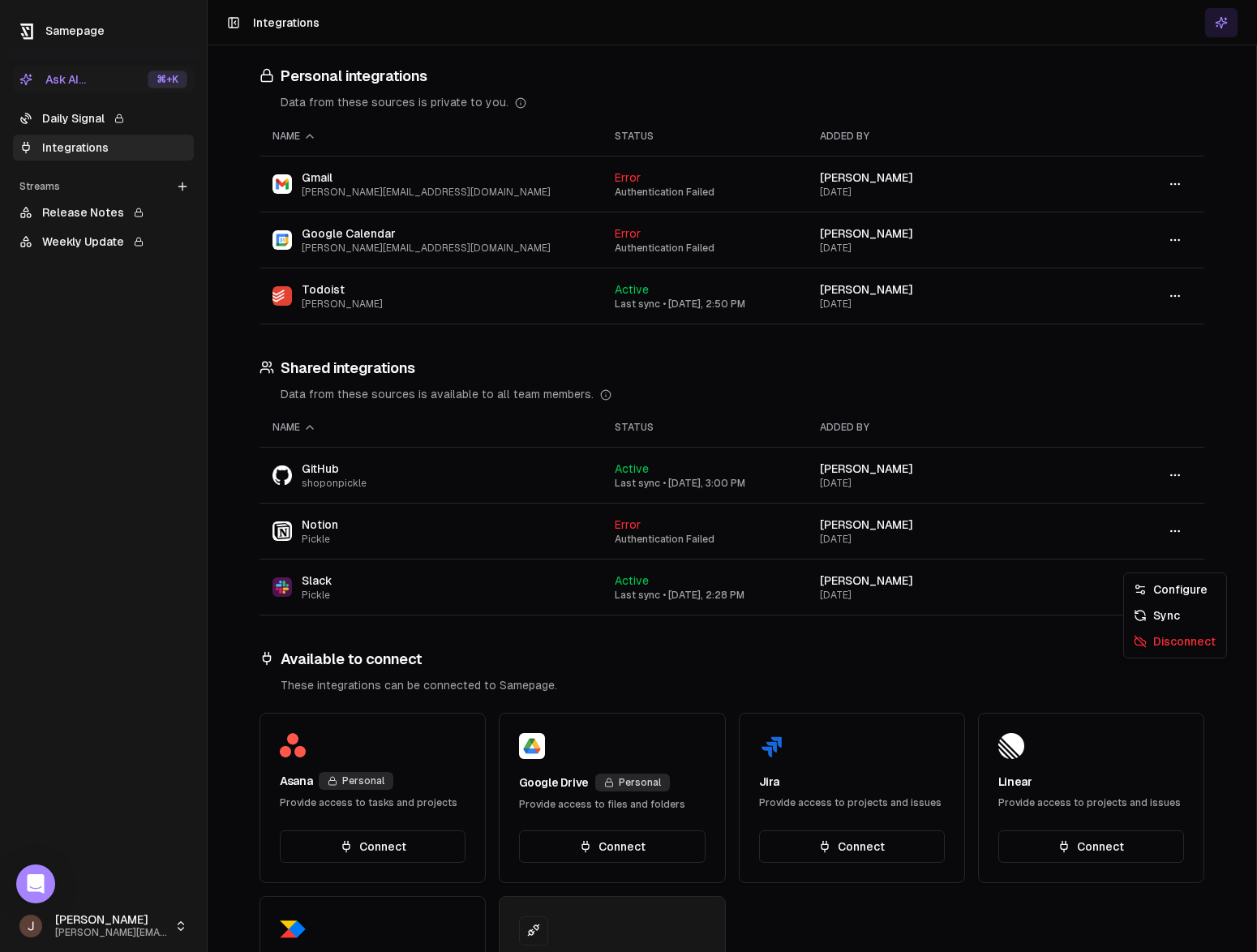
click at [1179, 580] on icon "button" at bounding box center [1176, 587] width 13 height 13
click at [1164, 620] on div "Sync" at bounding box center [1175, 615] width 95 height 26
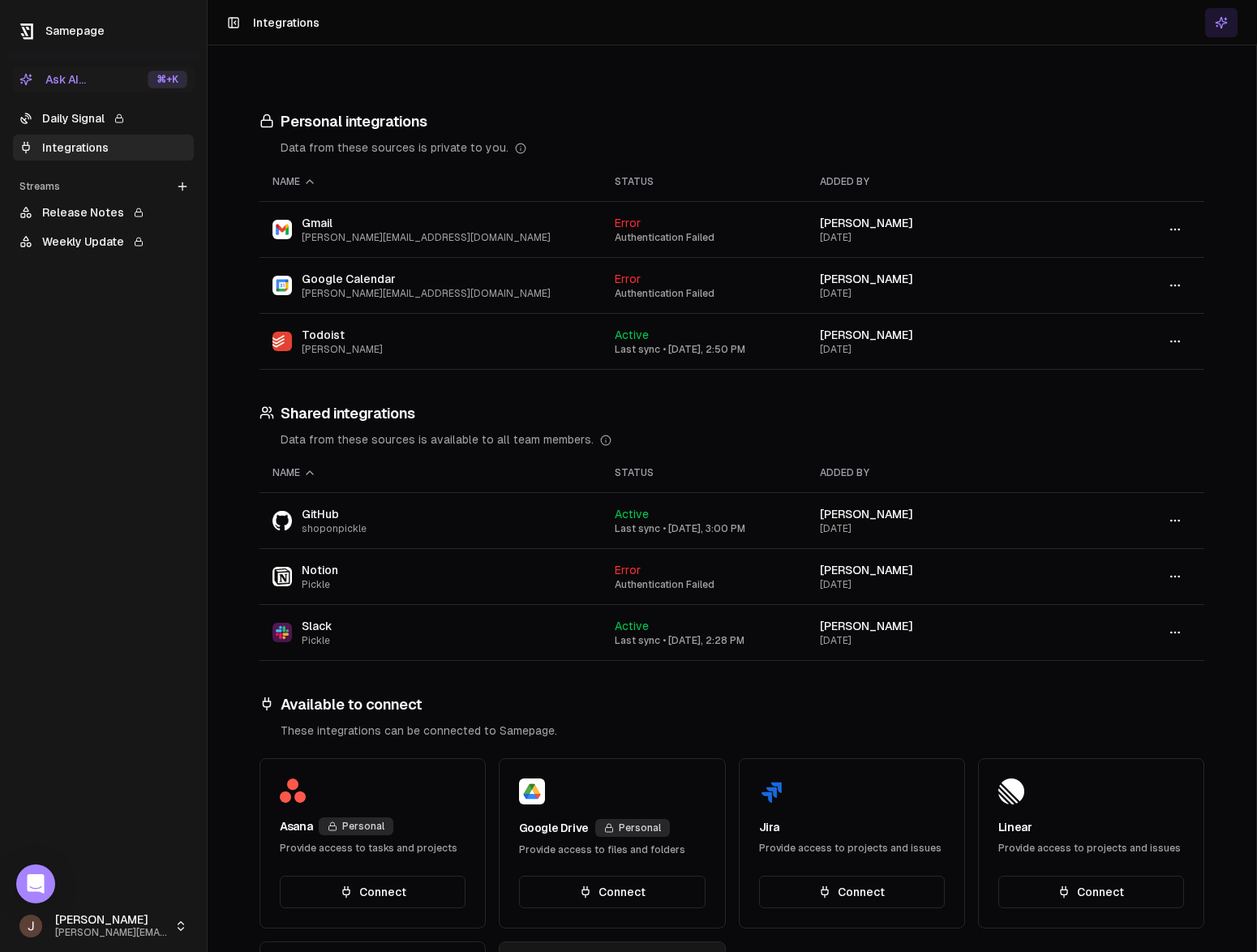
click at [88, 115] on link "Daily Signal" at bounding box center [103, 118] width 180 height 26
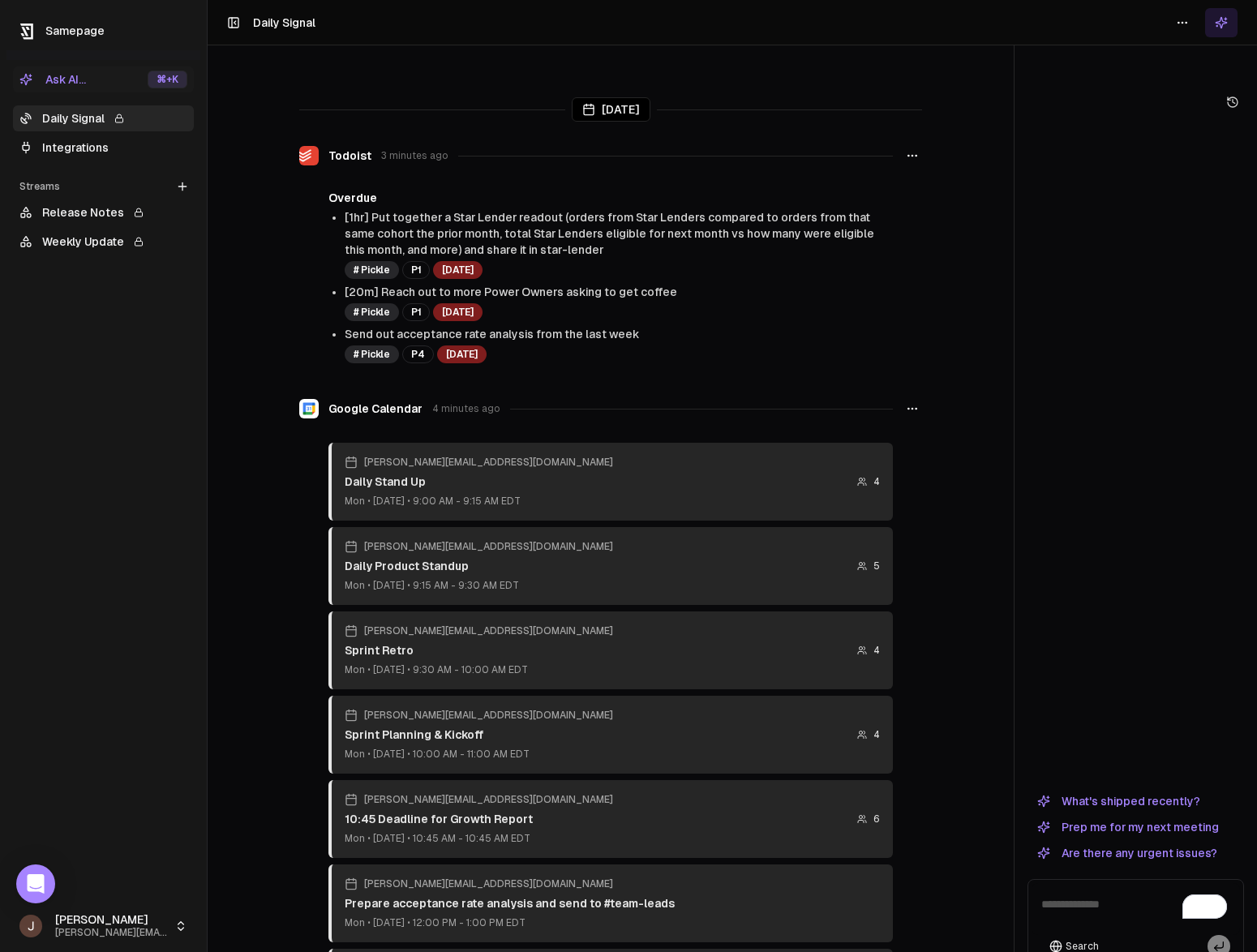
click at [1153, 883] on textarea "To enrich screen reader interactions, please activate Accessibility in Grammarl…" at bounding box center [1135, 909] width 208 height 52
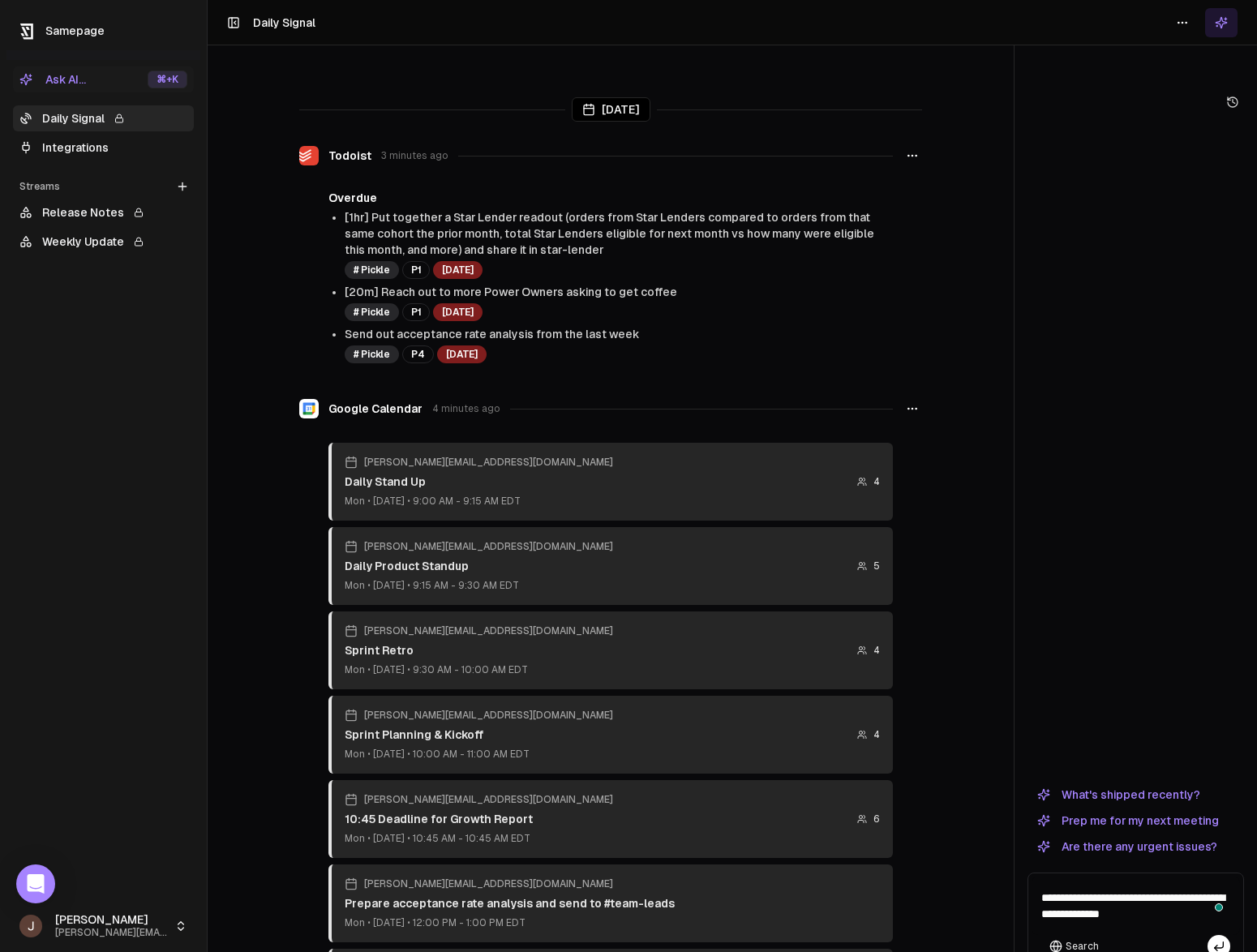
type textarea "**********"
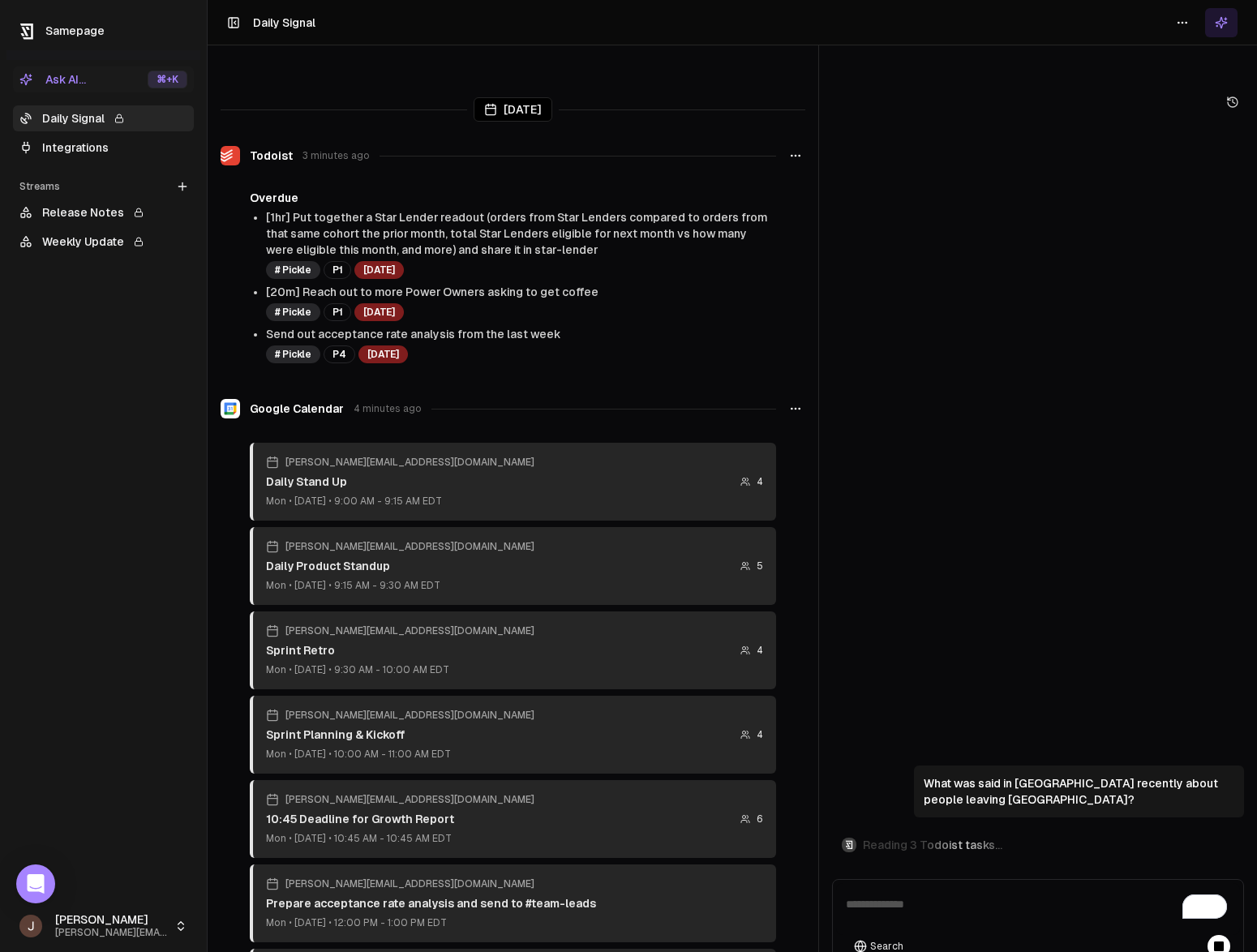
click at [818, 606] on div at bounding box center [818, 508] width 1 height 952
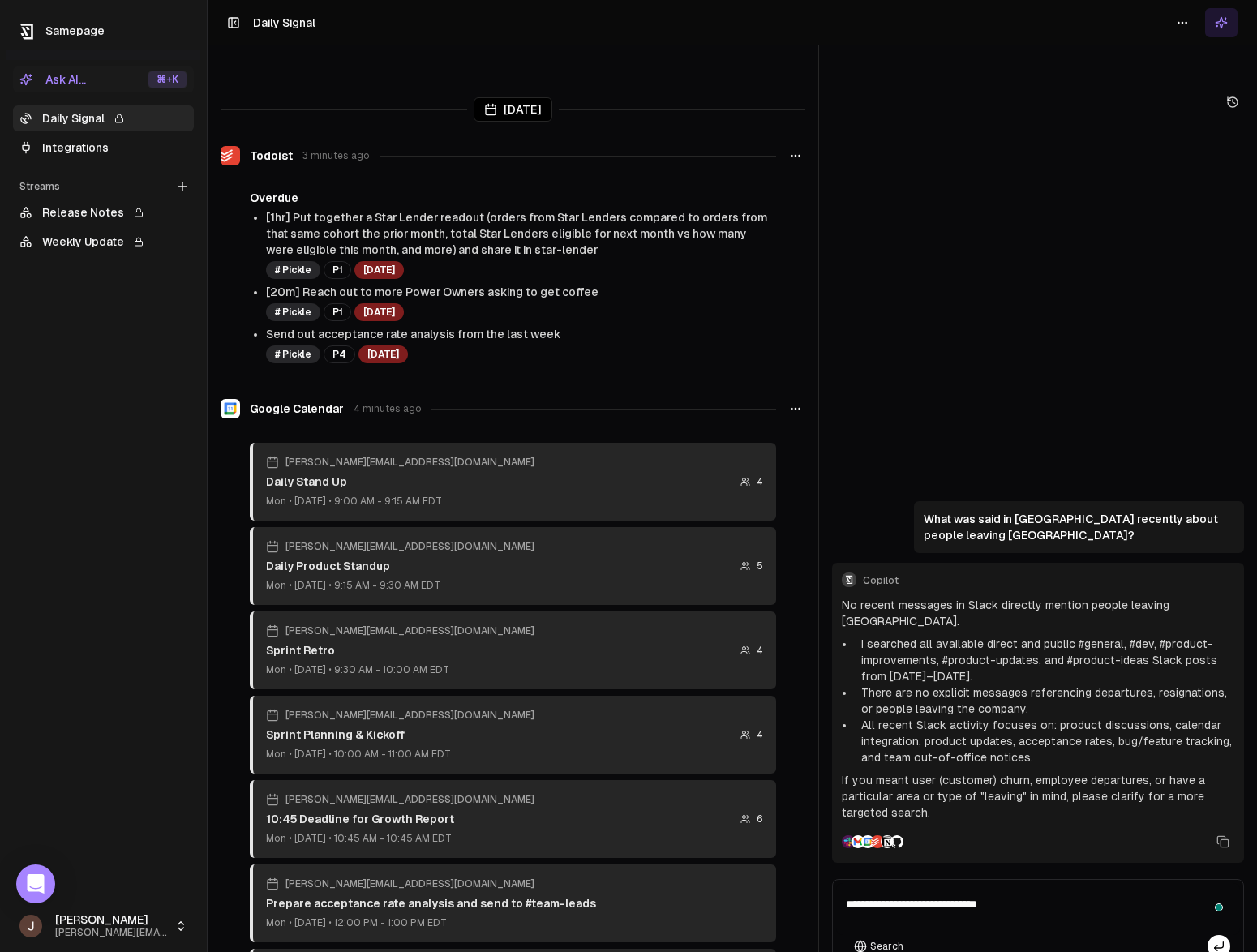
type textarea "**********"
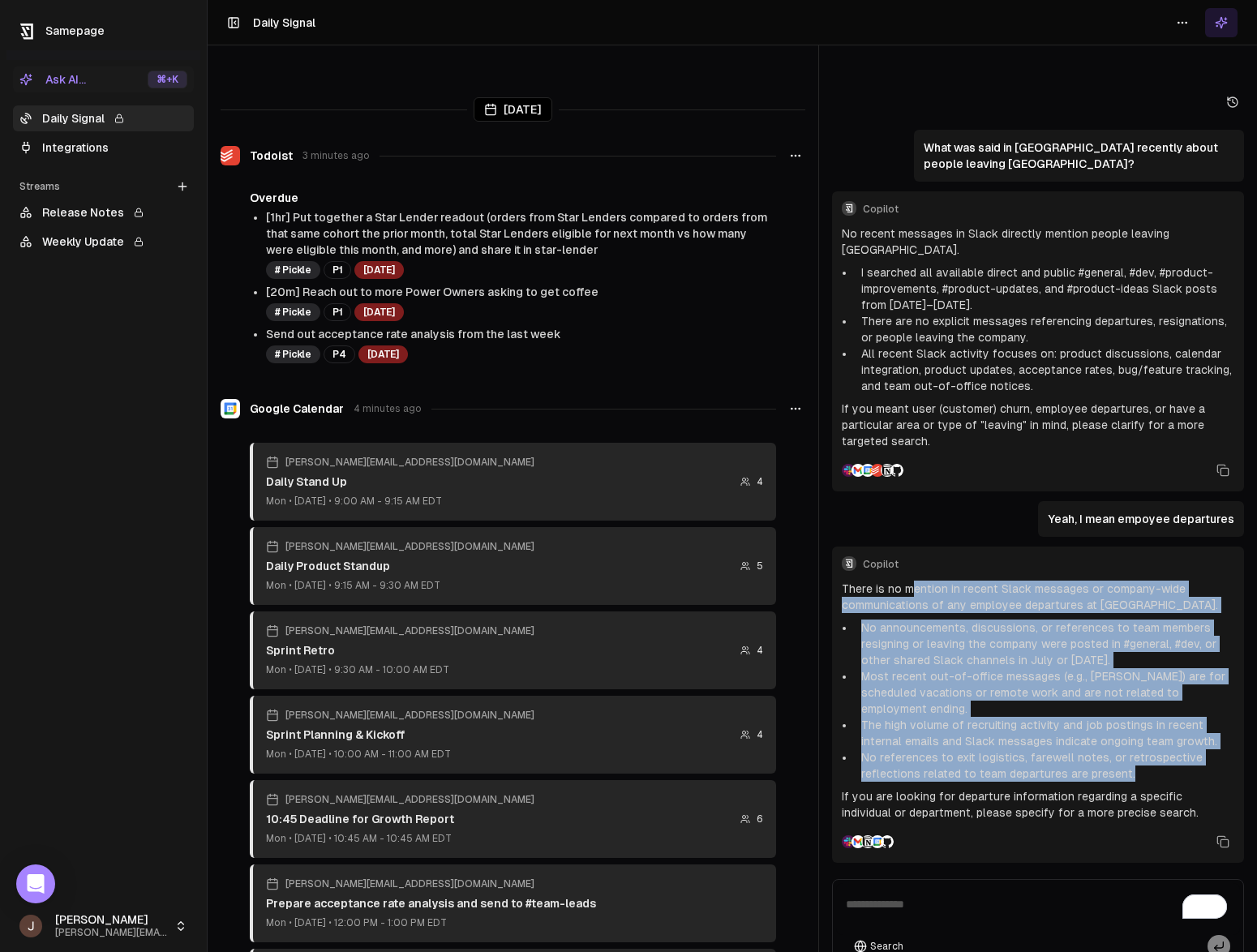
drag, startPoint x: 913, startPoint y: 560, endPoint x: 1200, endPoint y: 743, distance: 340.4
click at [1200, 743] on div "There is no mention in recent Slack messages or company-wide communications of …" at bounding box center [1038, 699] width 392 height 240
click at [1200, 749] on li "No references to exit logistics, farewell notes, or retrospective reflections r…" at bounding box center [1044, 765] width 380 height 32
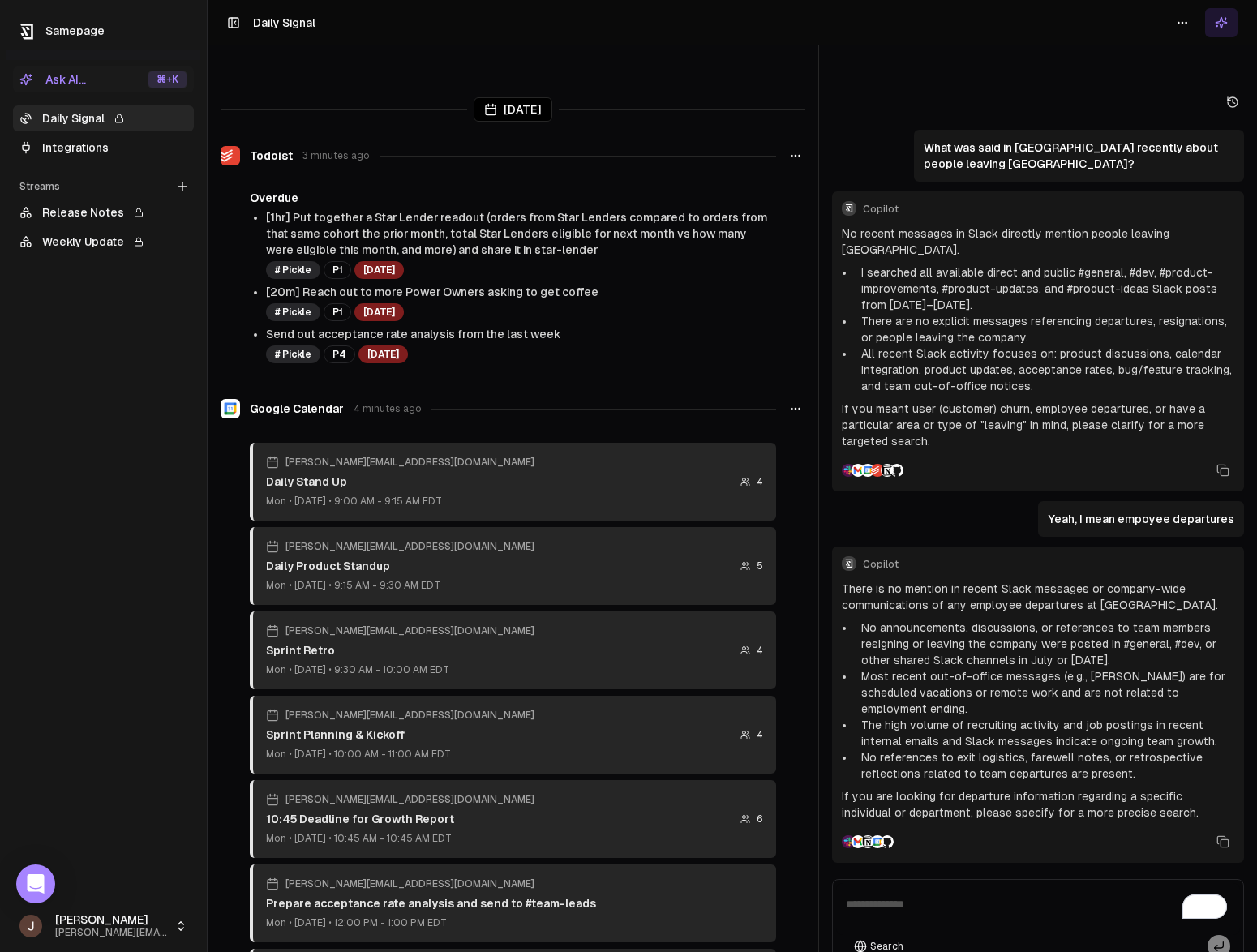
click at [1002, 883] on textarea "To enrich screen reader interactions, please activate Accessibility in Grammarl…" at bounding box center [1038, 909] width 404 height 52
type textarea "**********"
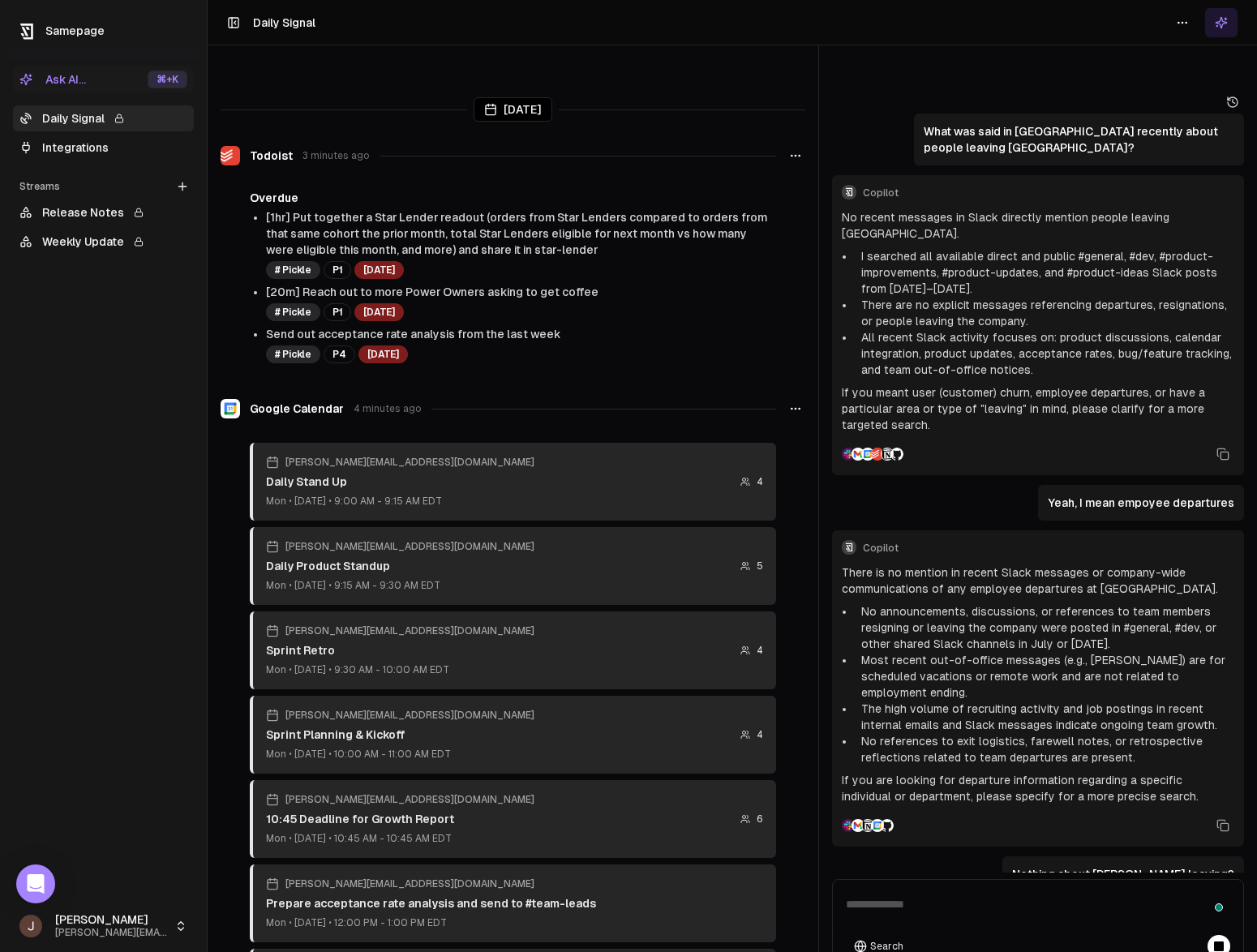
scroll to position [58, 0]
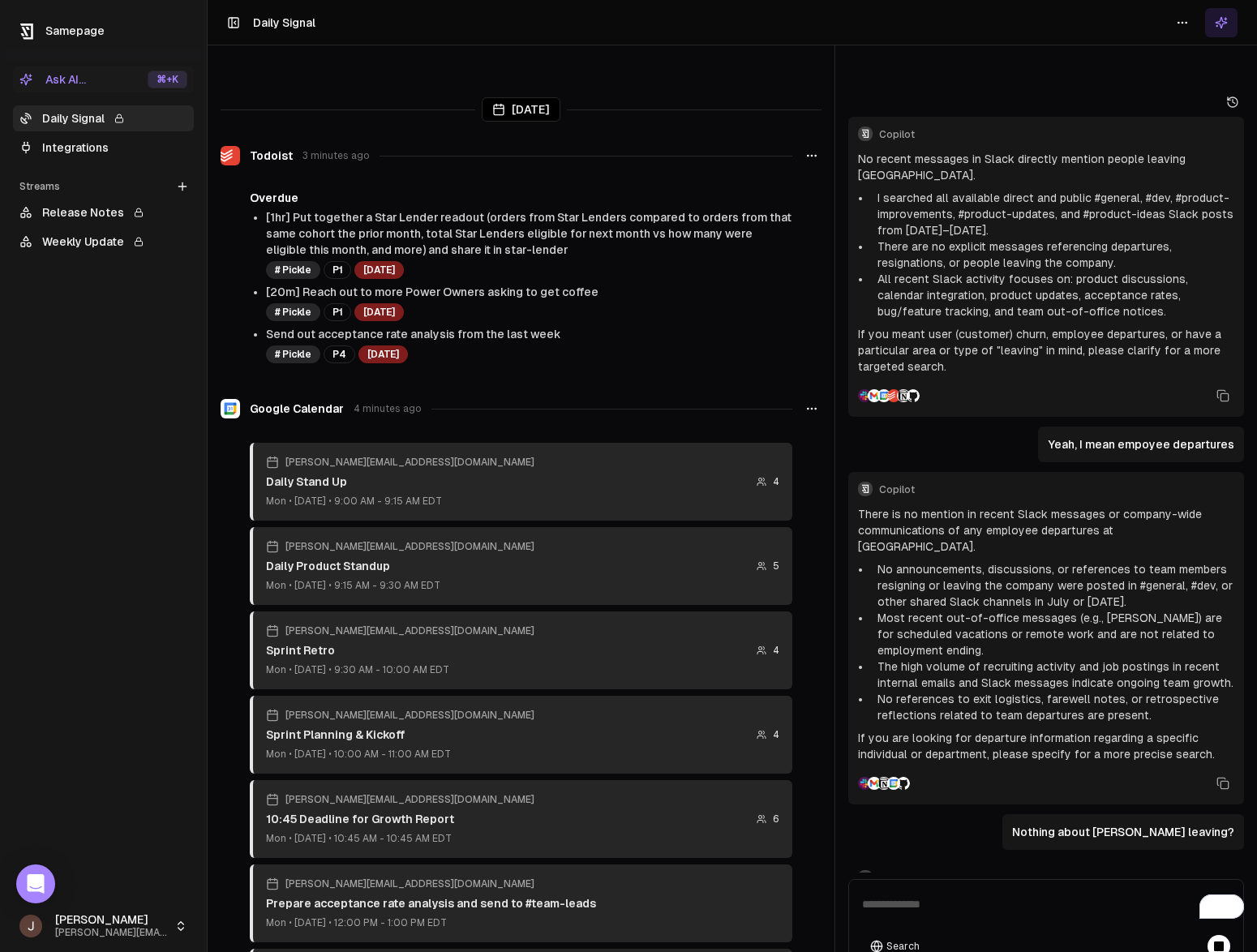
click at [832, 297] on div "[DATE] Todoist 3 minutes ago Overdue [1hr] Put together a Star Lender readout (…" at bounding box center [732, 508] width 1050 height 952
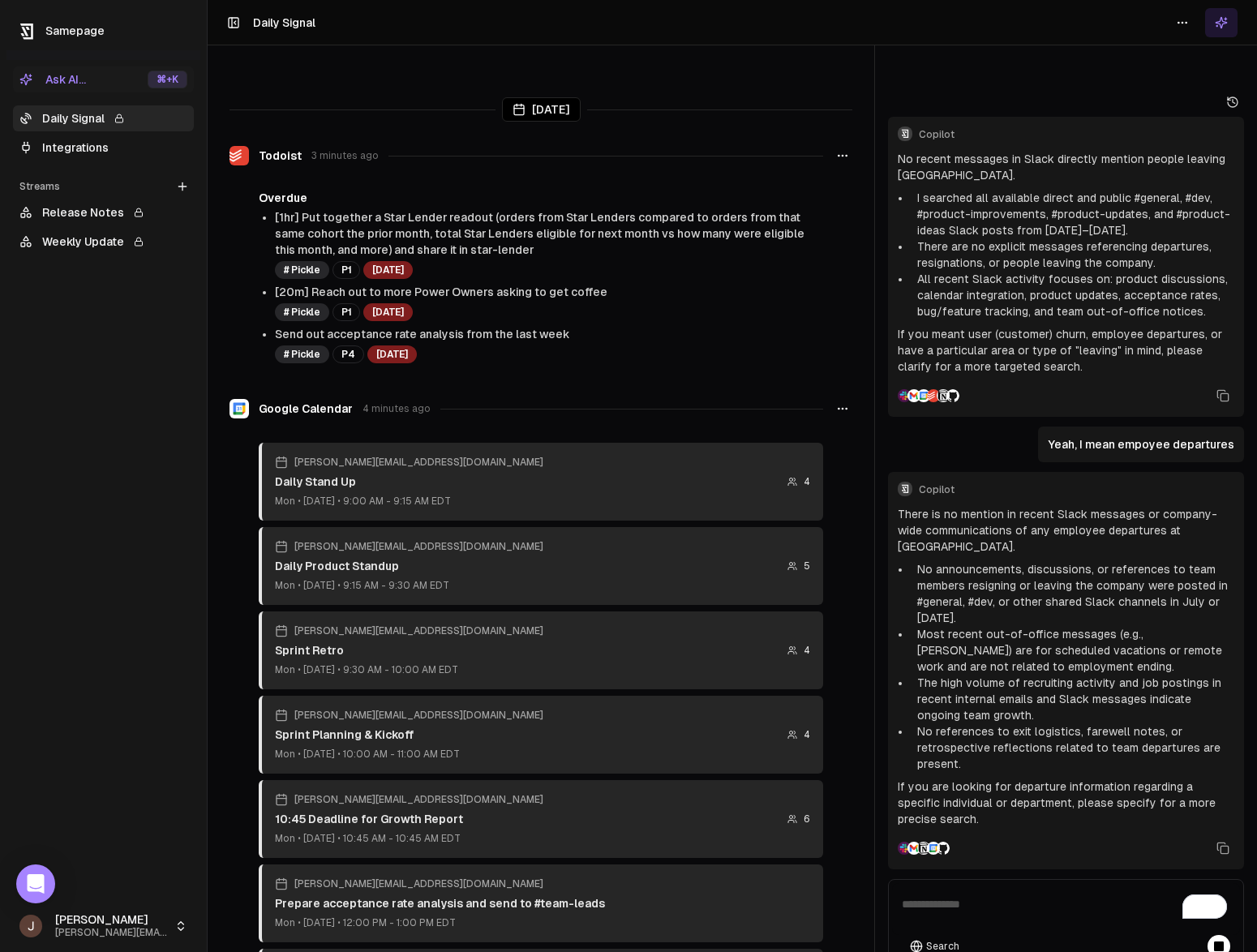
click at [873, 289] on div "[DATE] Todoist 3 minutes ago Overdue [1hr] Put together a Star Lender readout (…" at bounding box center [732, 508] width 1050 height 952
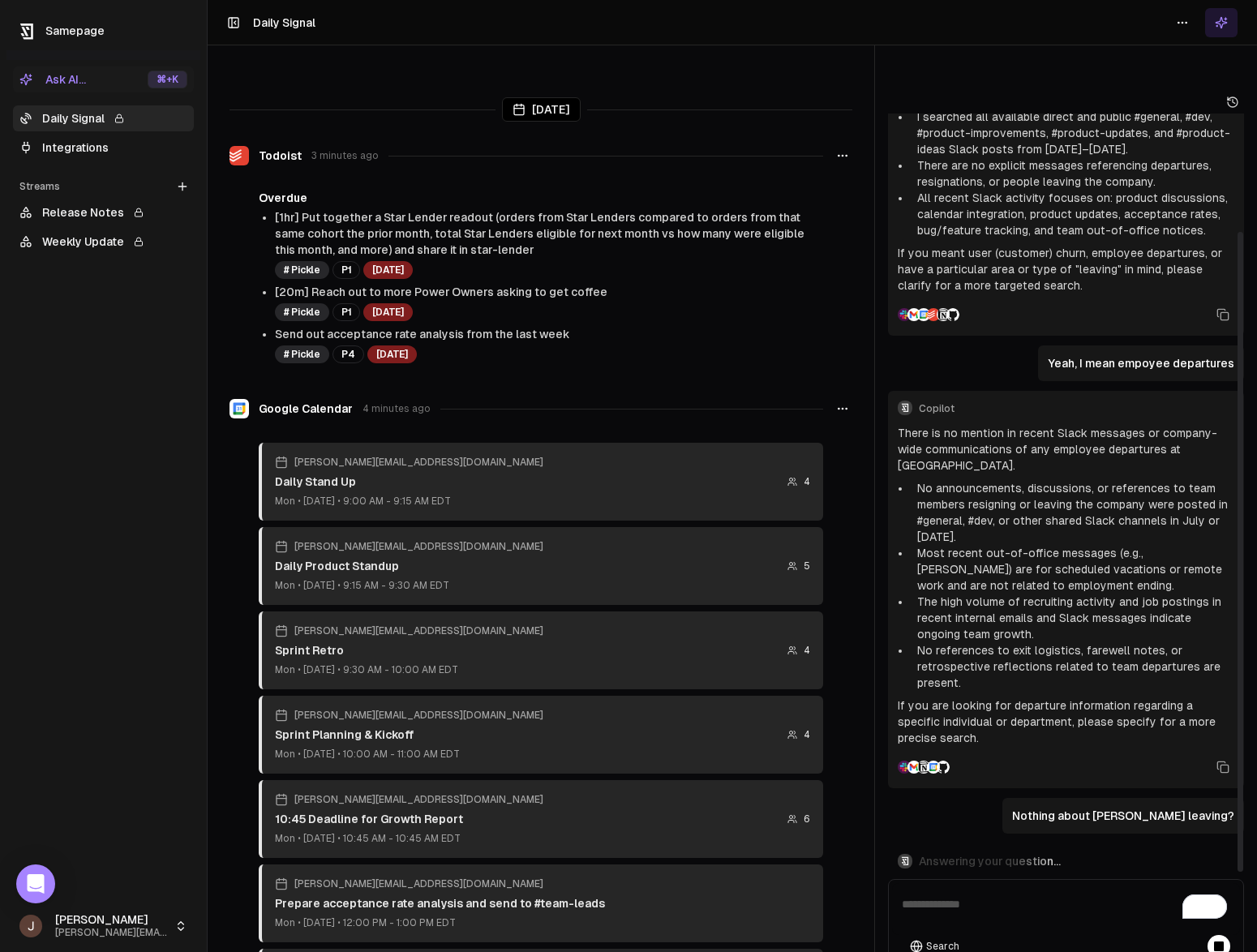
scroll to position [388, 0]
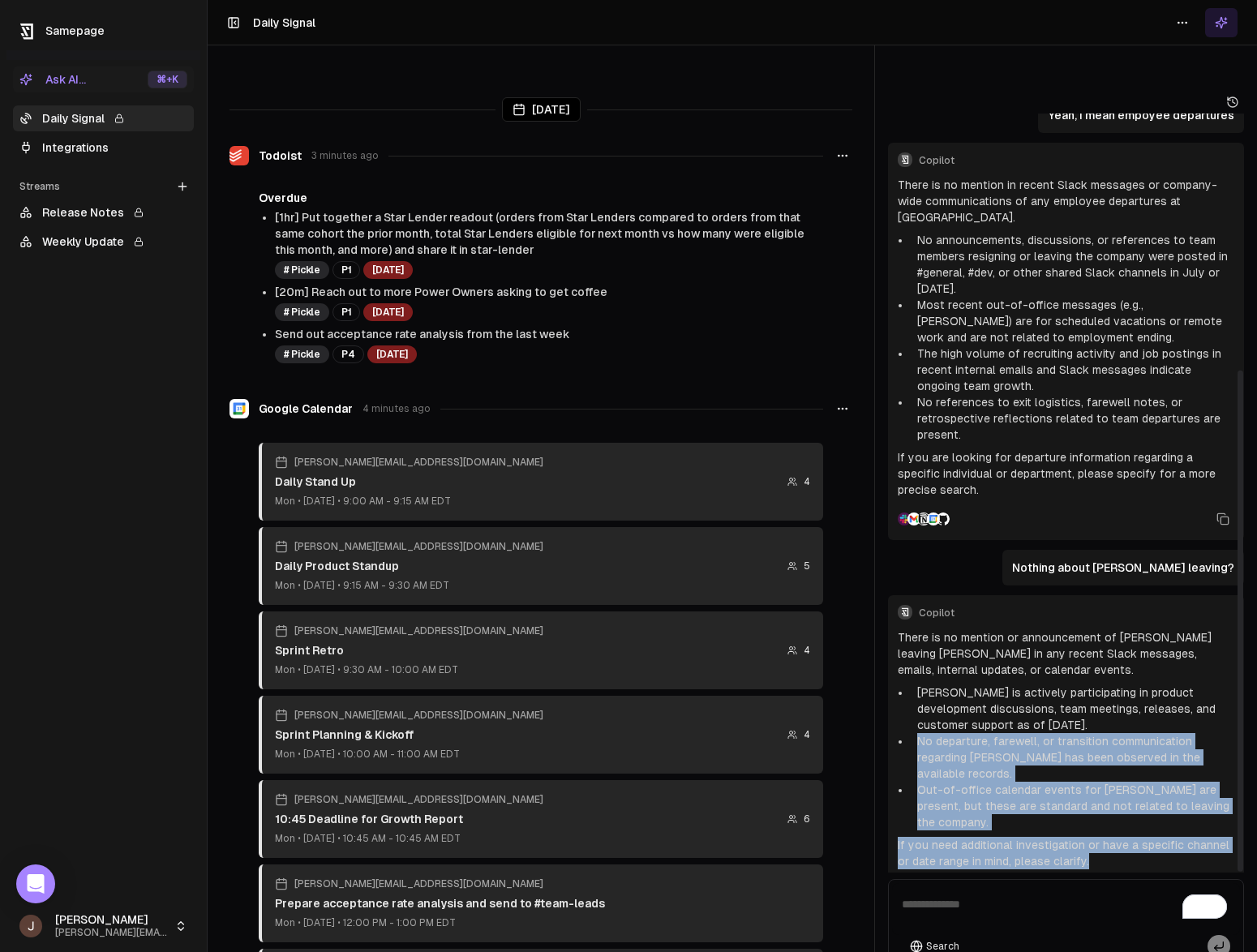
drag, startPoint x: 1092, startPoint y: 676, endPoint x: 1093, endPoint y: 784, distance: 108.0
click at [1093, 784] on div "There is no mention or announcement of [PERSON_NAME] leaving [PERSON_NAME] in a…" at bounding box center [1066, 748] width 337 height 240
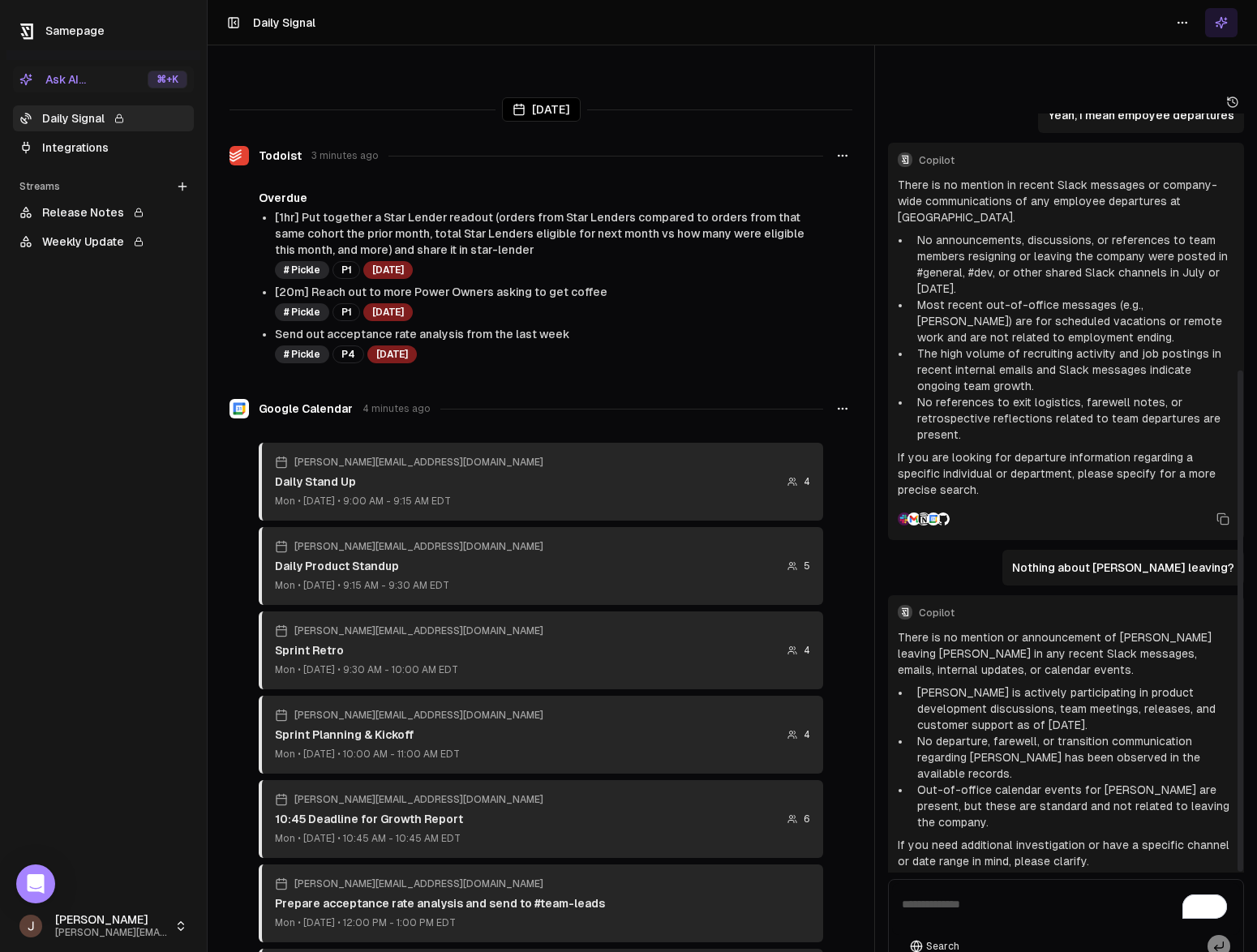
click at [1094, 836] on p "If you need additional investigation or have a specific channel or date range i…" at bounding box center [1066, 852] width 337 height 32
click at [914, 884] on img at bounding box center [914, 890] width 13 height 13
click at [1016, 883] on textarea "To enrich screen reader interactions, please activate Accessibility in Grammarl…" at bounding box center [1066, 909] width 348 height 52
click at [1029, 883] on textarea "To enrich screen reader interactions, please activate Accessibility in Grammarl…" at bounding box center [1066, 909] width 348 height 52
type textarea "**********"
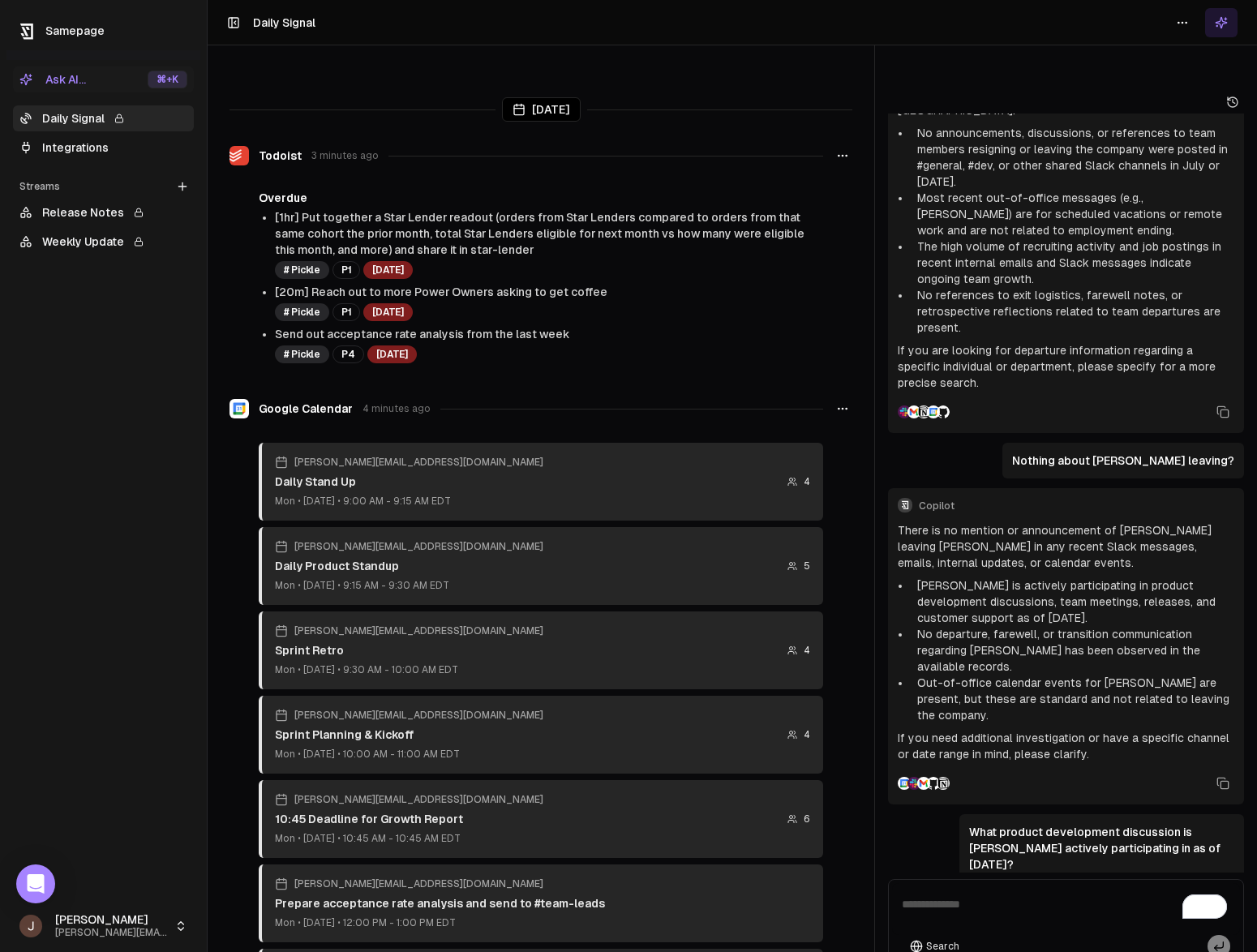
scroll to position [888, 0]
